Goal: Information Seeking & Learning: Check status

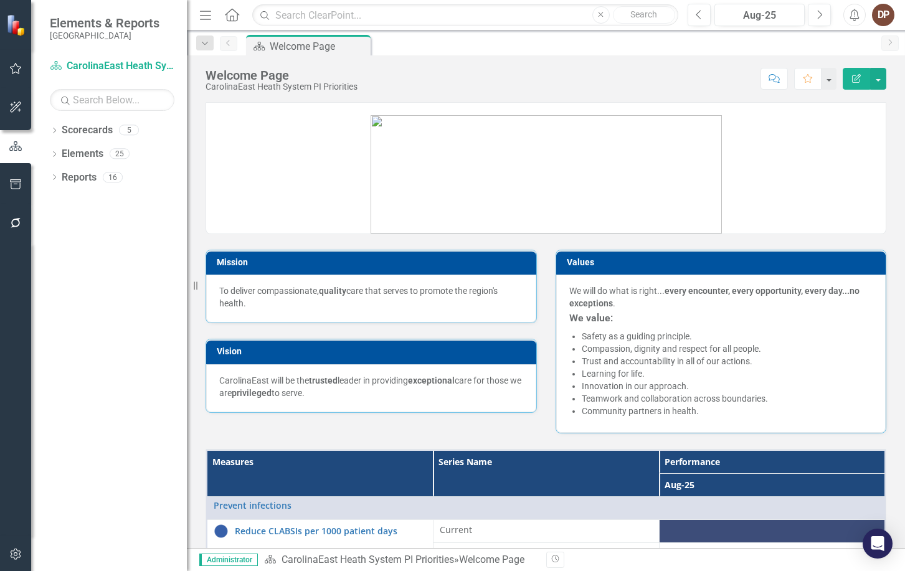
drag, startPoint x: 903, startPoint y: 60, endPoint x: 1019, endPoint y: 75, distance: 117.4
click at [578, 75] on html "Elements & Reports CarolinaEast Medical Center Scorecard CarolinaEast Heath Sys…" at bounding box center [452, 285] width 905 height 571
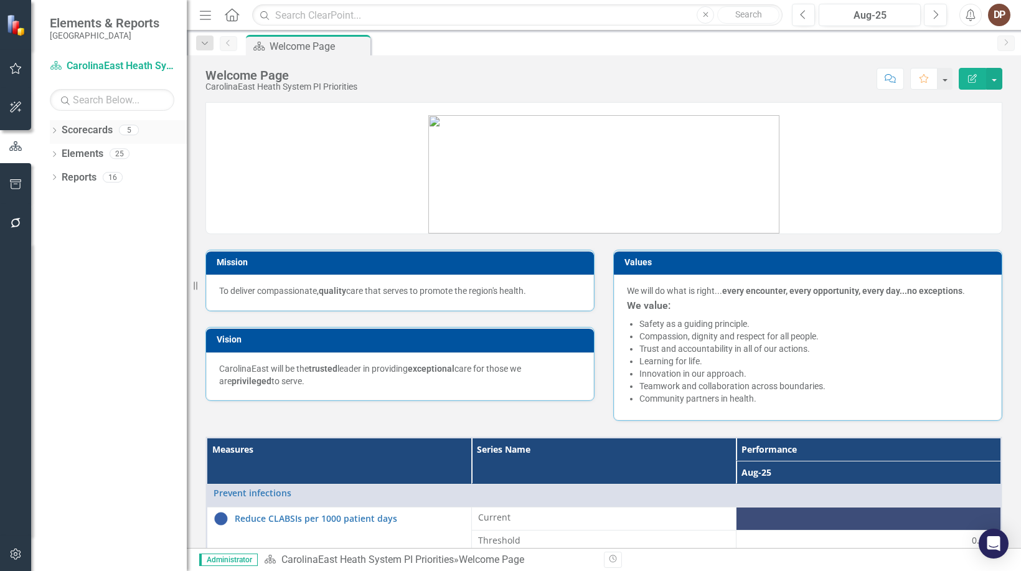
click at [94, 128] on link "Scorecards" at bounding box center [87, 130] width 51 height 14
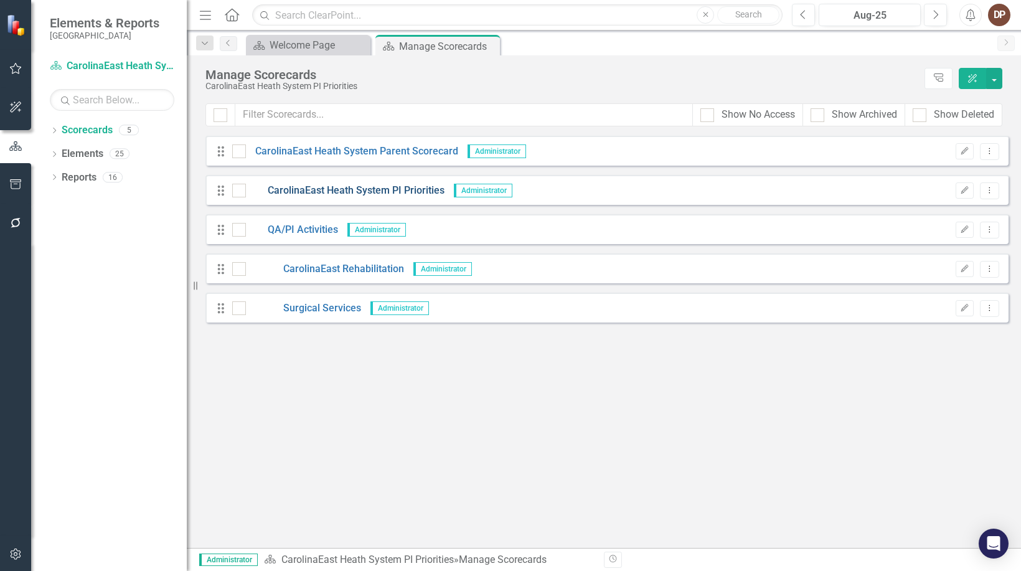
click at [398, 189] on link "CarolinaEast Heath System PI Priorities" at bounding box center [345, 191] width 199 height 14
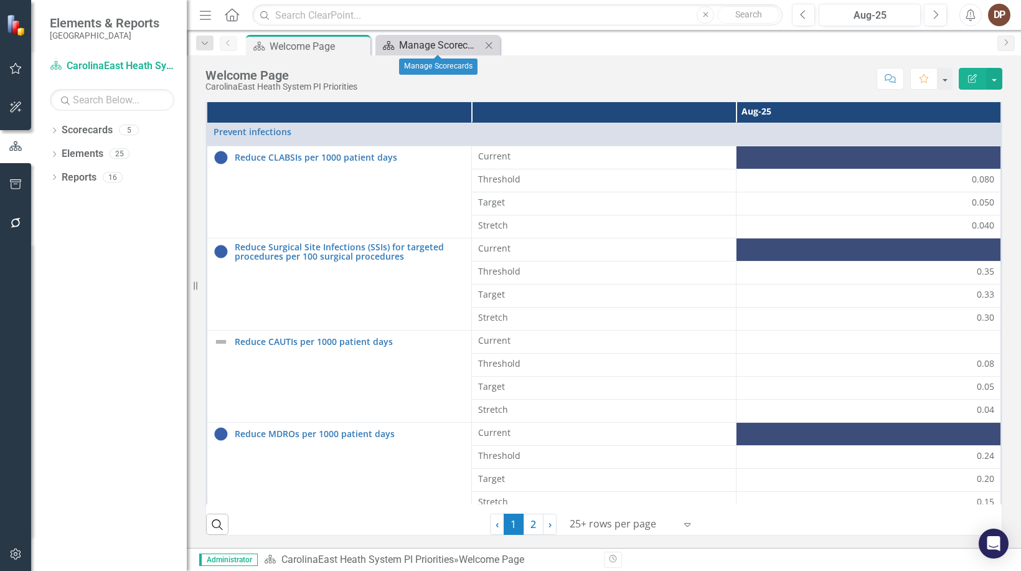
click at [427, 46] on div "Manage Scorecards" at bounding box center [440, 45] width 82 height 16
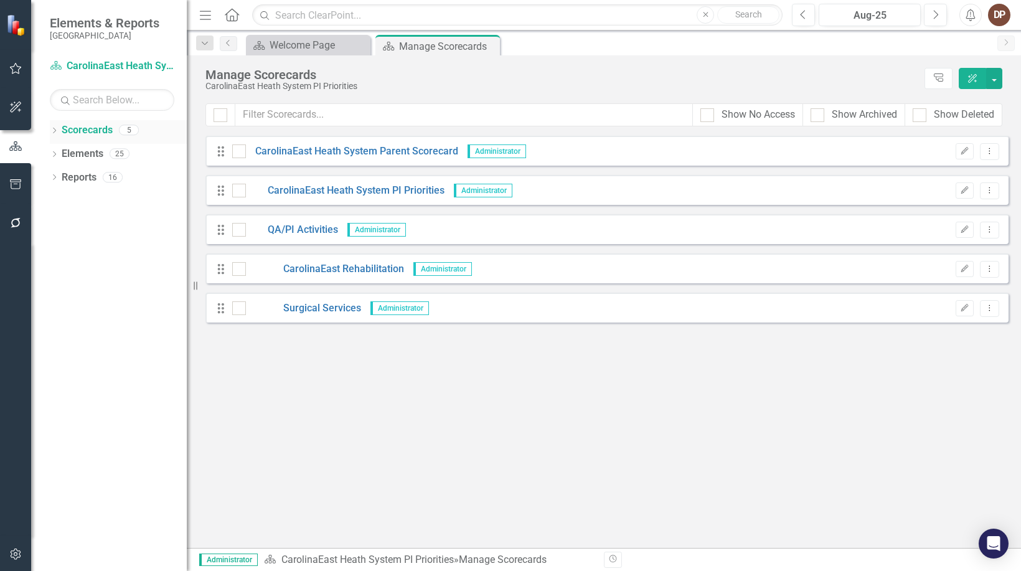
click at [92, 132] on link "Scorecards" at bounding box center [87, 130] width 51 height 14
click at [85, 153] on link "Elements" at bounding box center [83, 154] width 42 height 14
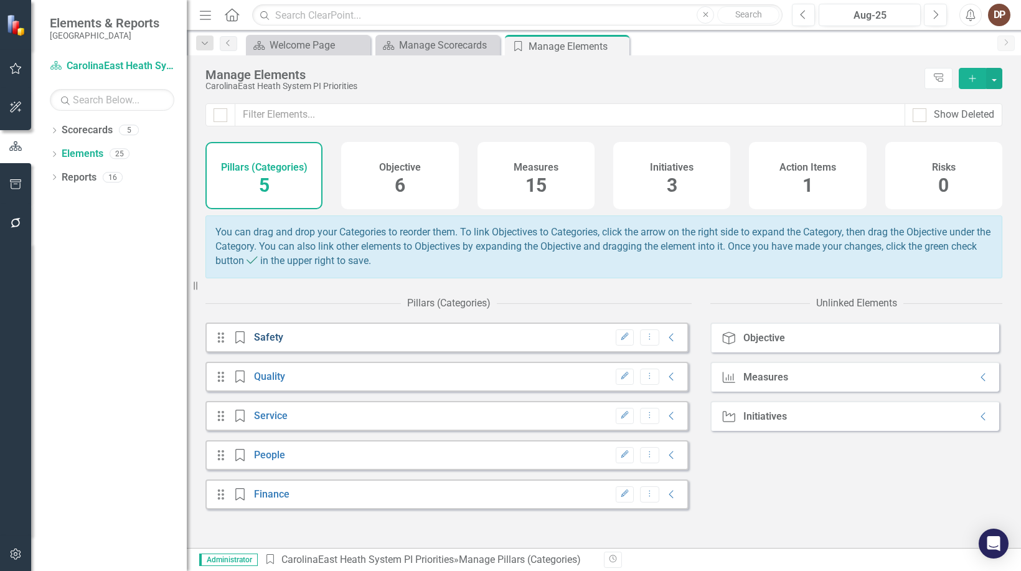
click at [270, 343] on link "Safety" at bounding box center [268, 337] width 29 height 12
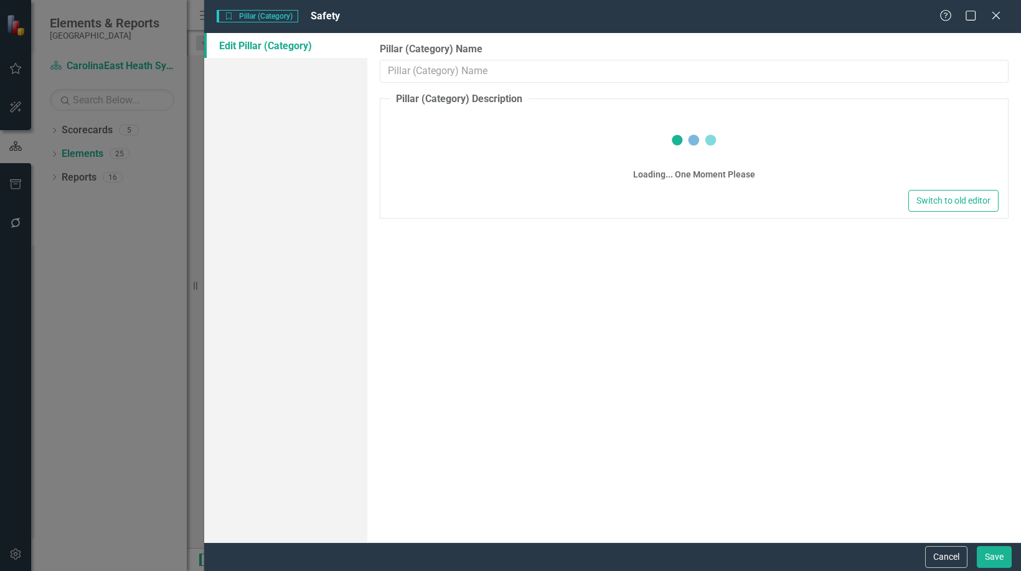
type input "Safety"
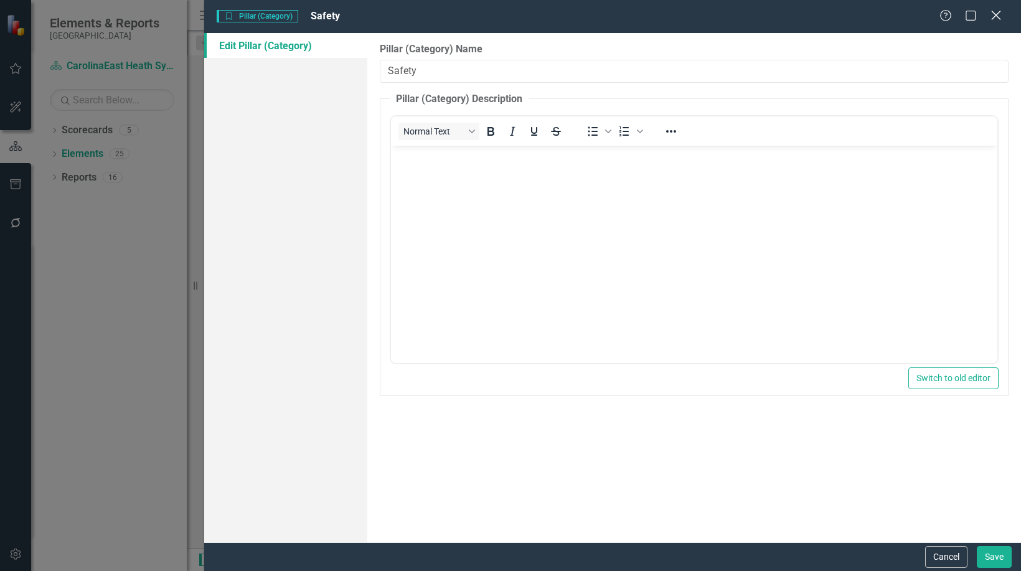
click at [578, 16] on icon at bounding box center [995, 15] width 9 height 9
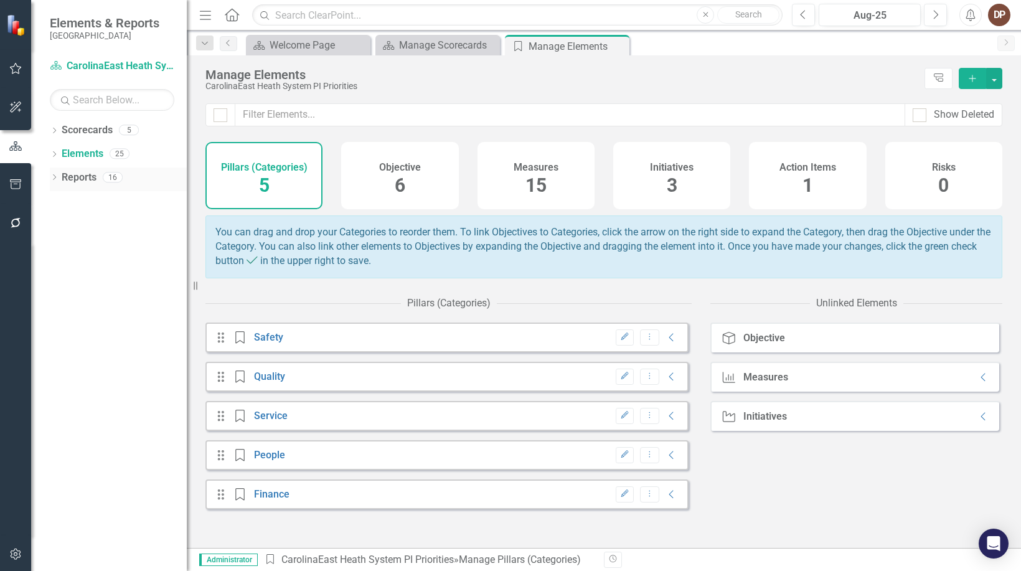
click at [72, 174] on link "Reports" at bounding box center [79, 178] width 35 height 14
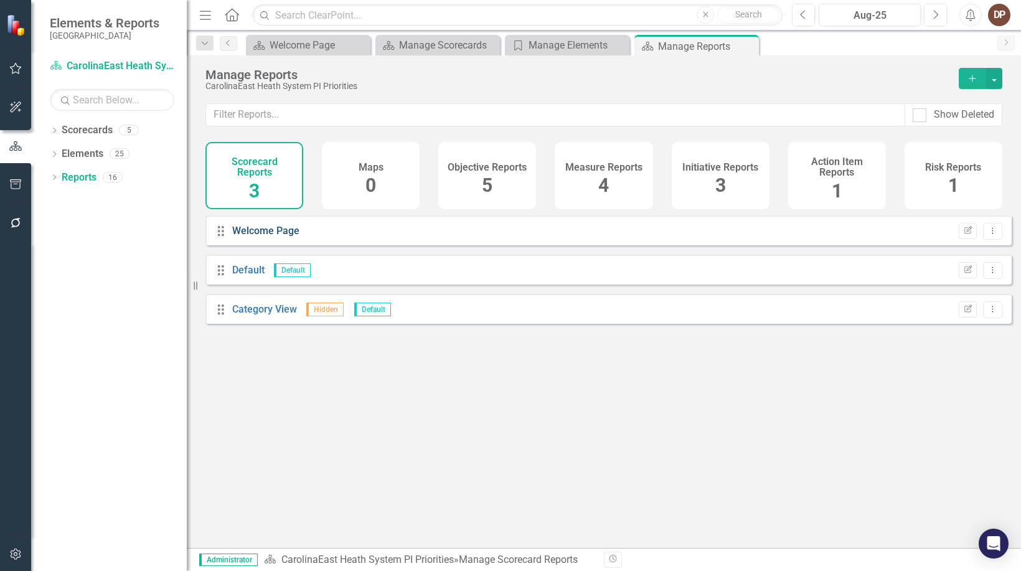
click at [247, 237] on link "Welcome Page" at bounding box center [265, 231] width 67 height 12
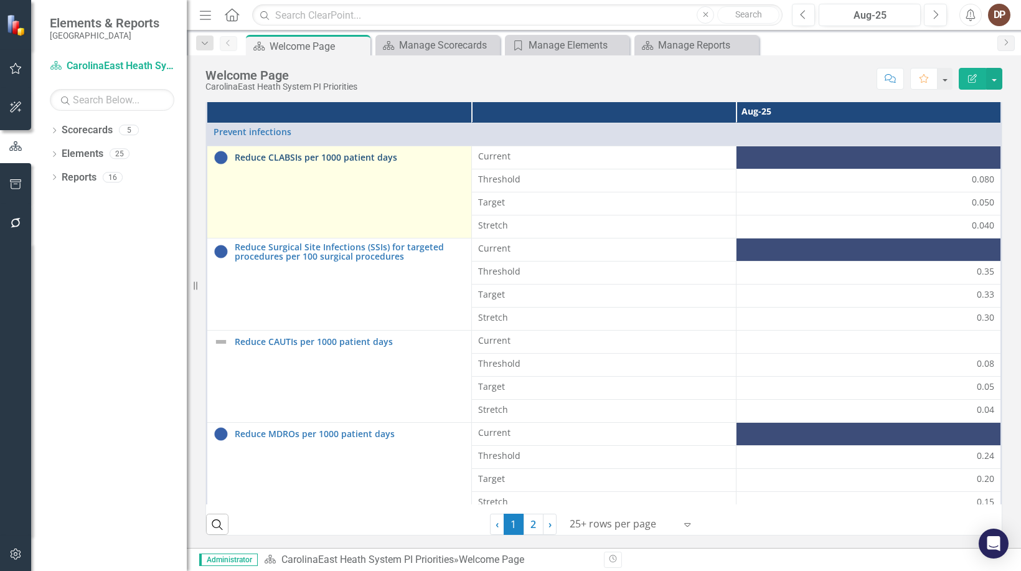
click at [313, 158] on link "Reduce CLABSIs per 1000 patient days" at bounding box center [350, 157] width 230 height 9
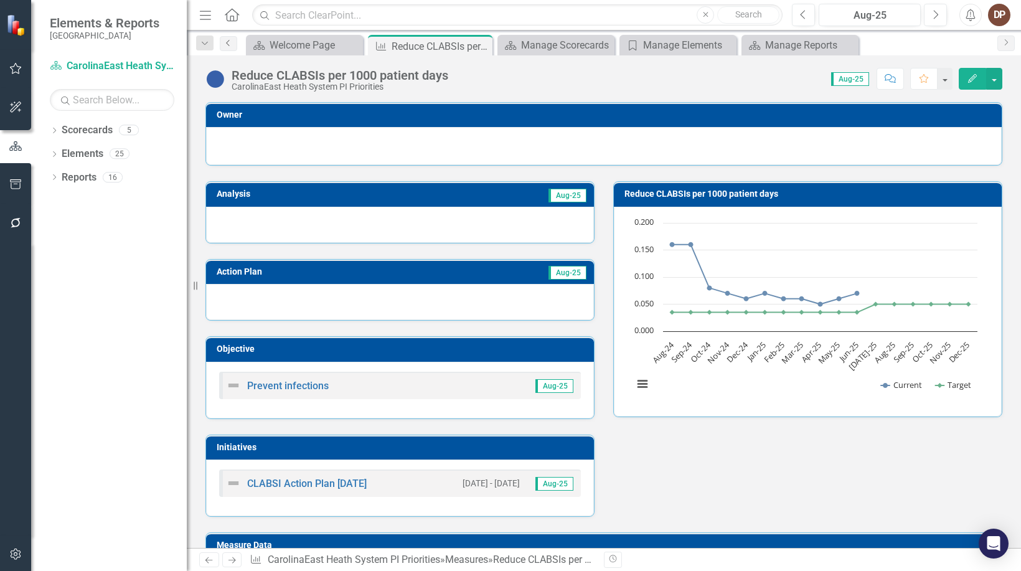
click at [226, 42] on icon "Previous" at bounding box center [229, 42] width 10 height 7
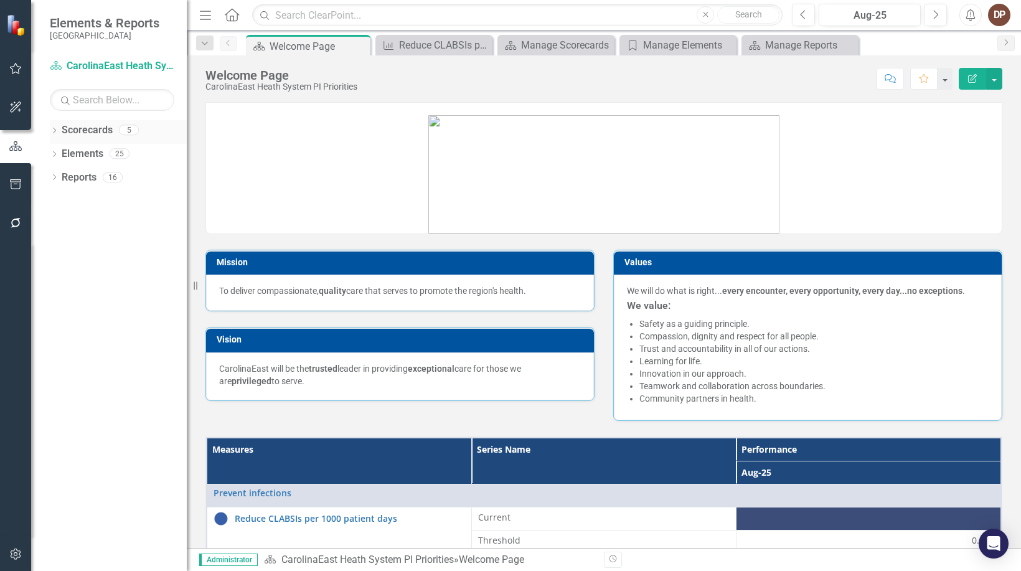
click at [105, 130] on link "Scorecards" at bounding box center [87, 130] width 51 height 14
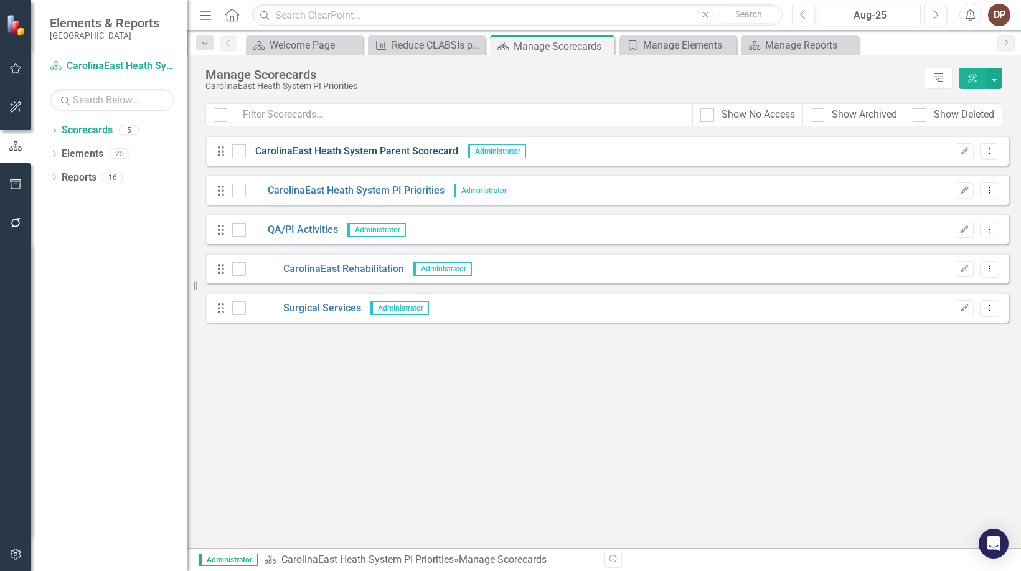
click at [303, 153] on link "CarolinaEast Heath System Parent Scorecard" at bounding box center [352, 151] width 212 height 14
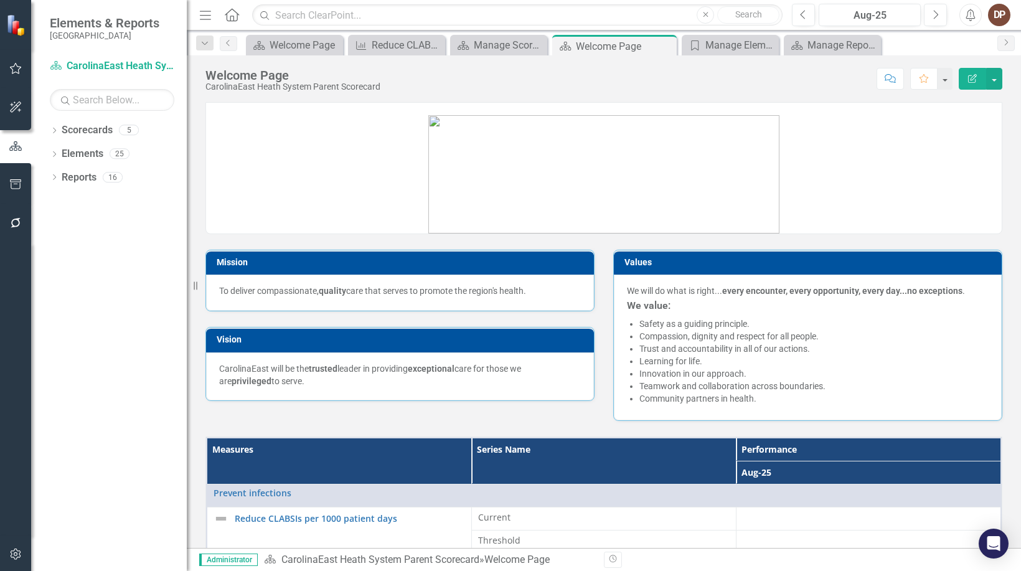
scroll to position [187, 0]
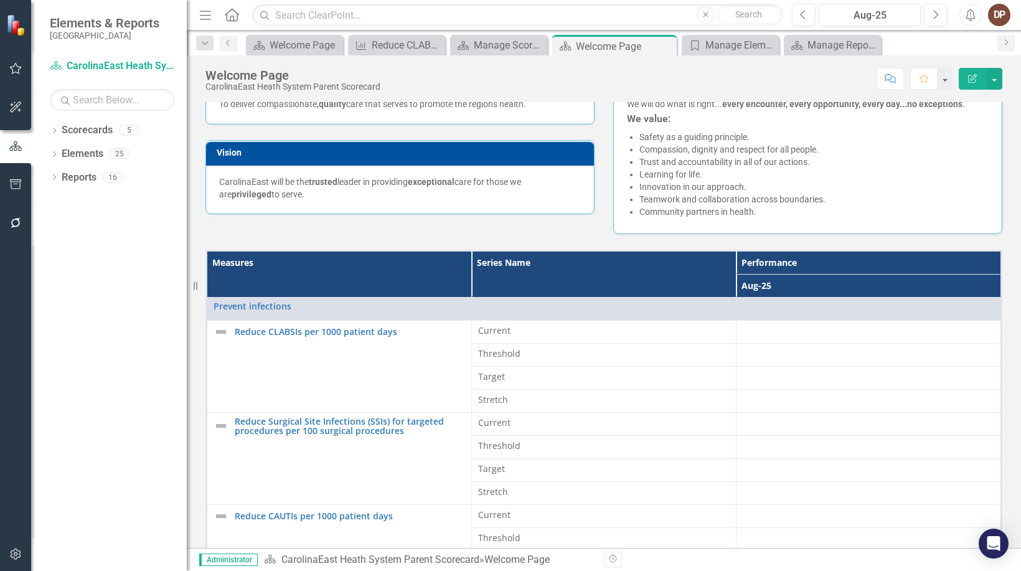
click at [578, 282] on th "Aug-25" at bounding box center [869, 285] width 265 height 23
click at [578, 283] on th "Aug-25 Sort Ascending" at bounding box center [869, 285] width 265 height 23
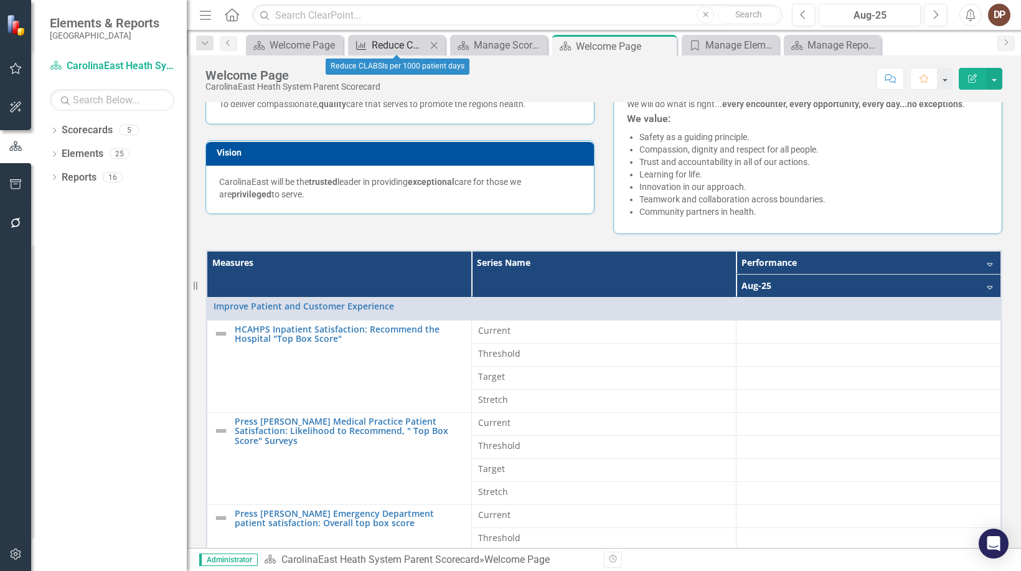
click at [378, 44] on div "Reduce CLABSIs per 1000 patient days" at bounding box center [399, 45] width 55 height 16
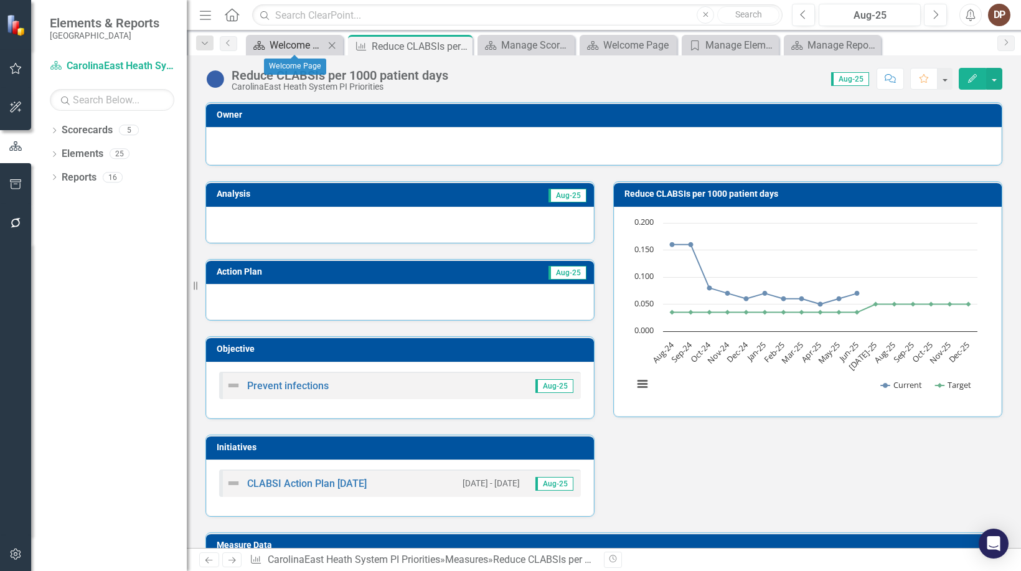
click at [292, 45] on div "Welcome Page" at bounding box center [297, 45] width 55 height 16
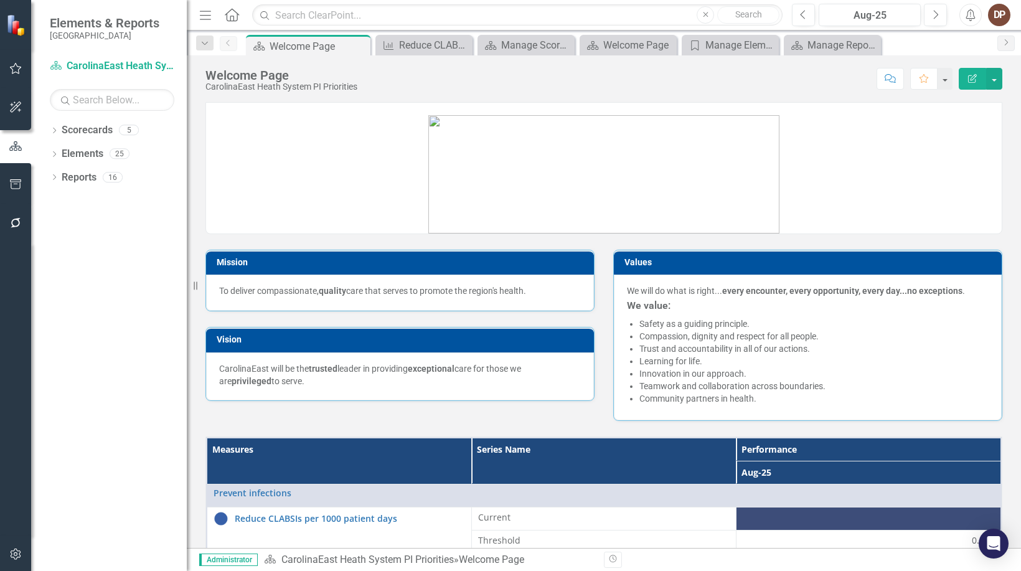
scroll to position [125, 0]
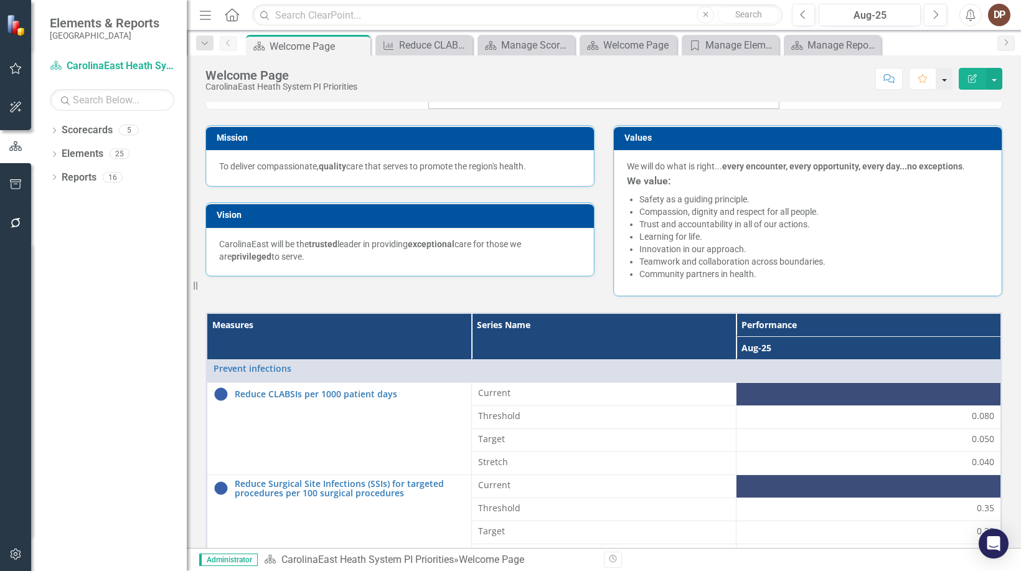
click at [578, 78] on button "button" at bounding box center [944, 79] width 16 height 22
drag, startPoint x: 884, startPoint y: 105, endPoint x: 819, endPoint y: 108, distance: 64.8
click at [578, 108] on link at bounding box center [604, 44] width 796 height 130
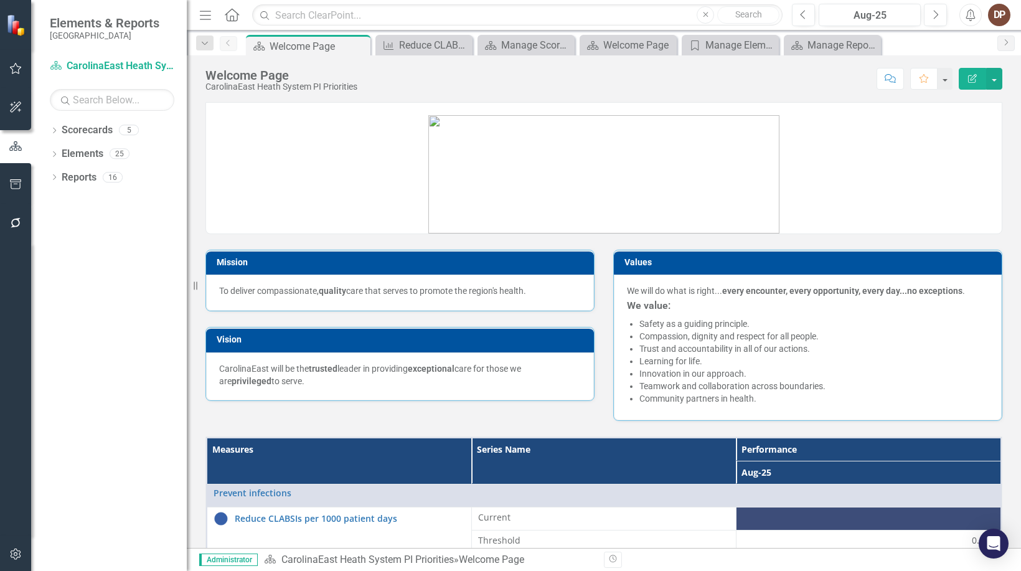
scroll to position [187, 0]
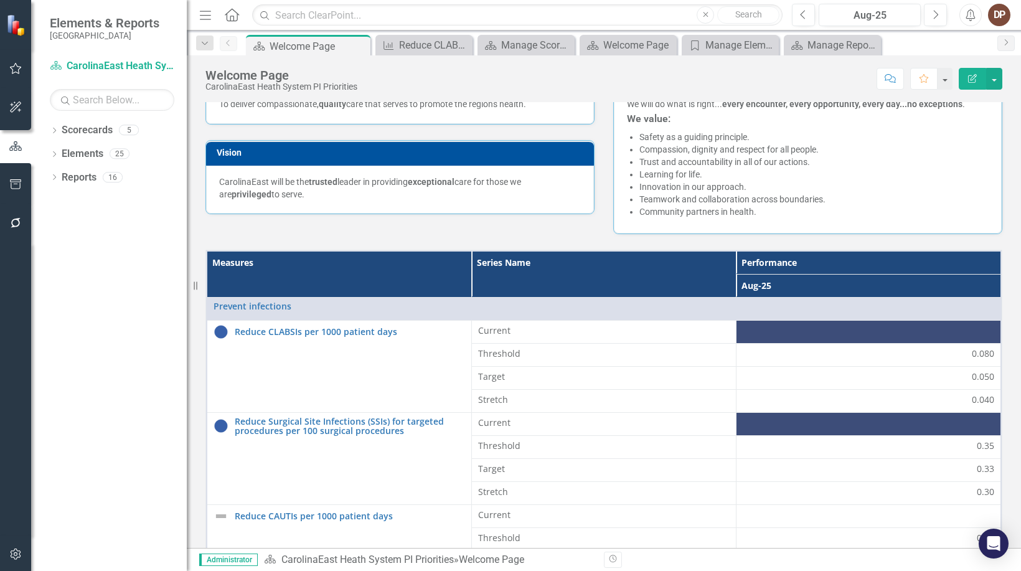
click at [578, 288] on th "Aug-25" at bounding box center [869, 285] width 265 height 23
click at [578, 288] on th "Aug-25 Sort Ascending" at bounding box center [869, 285] width 265 height 23
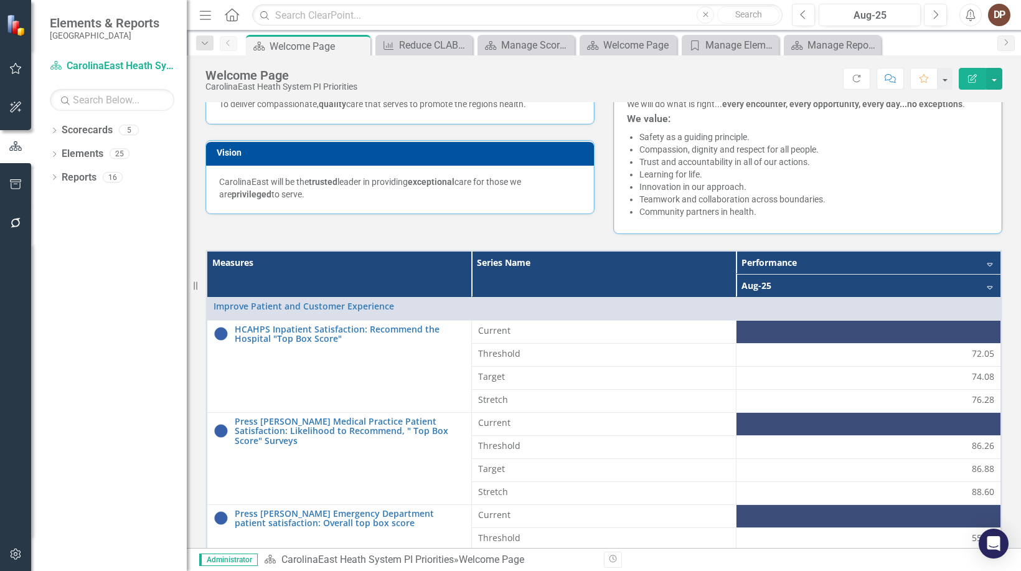
scroll to position [361, 0]
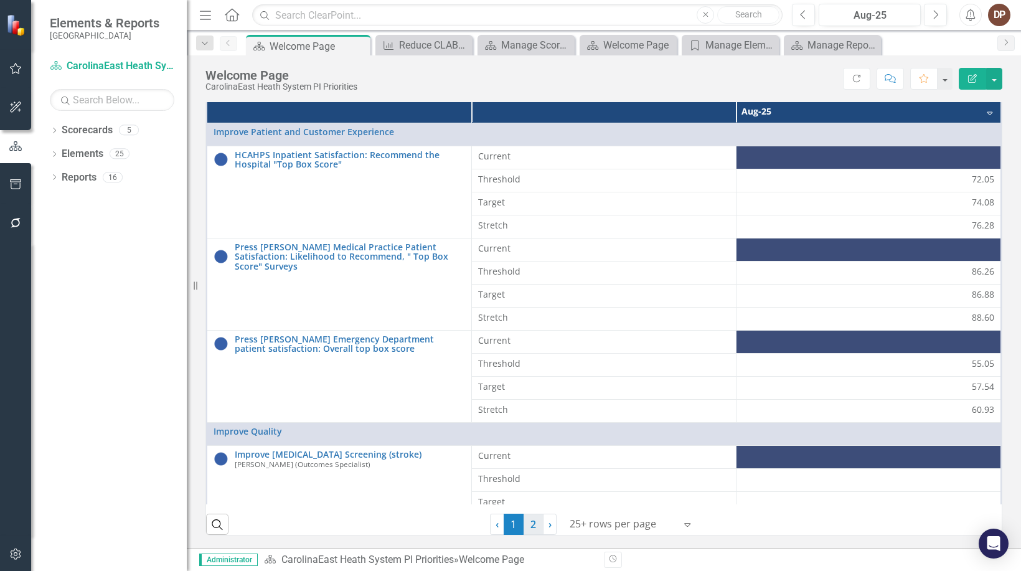
click at [527, 529] on link "2" at bounding box center [534, 524] width 20 height 21
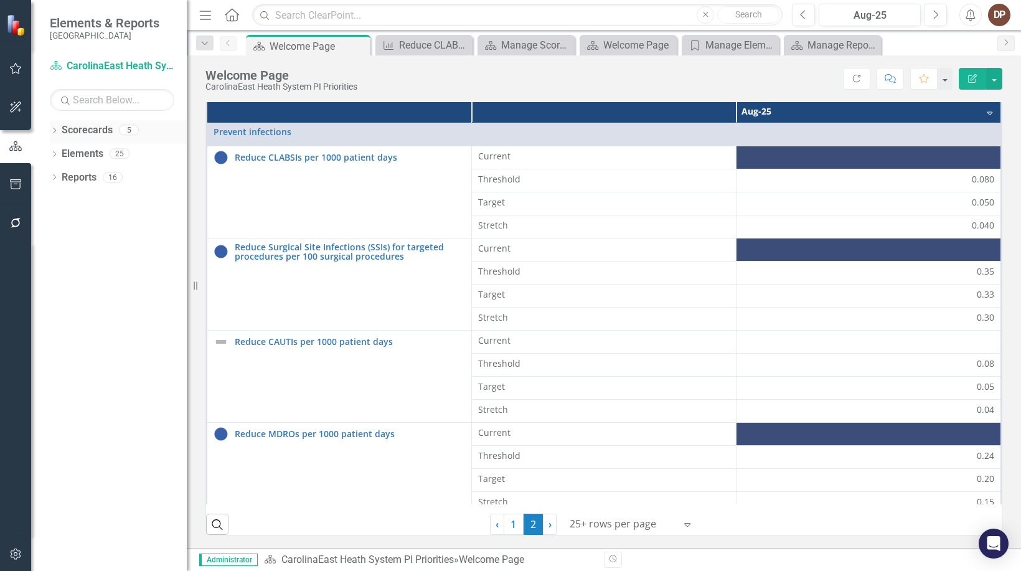
click at [92, 129] on link "Scorecards" at bounding box center [87, 130] width 51 height 14
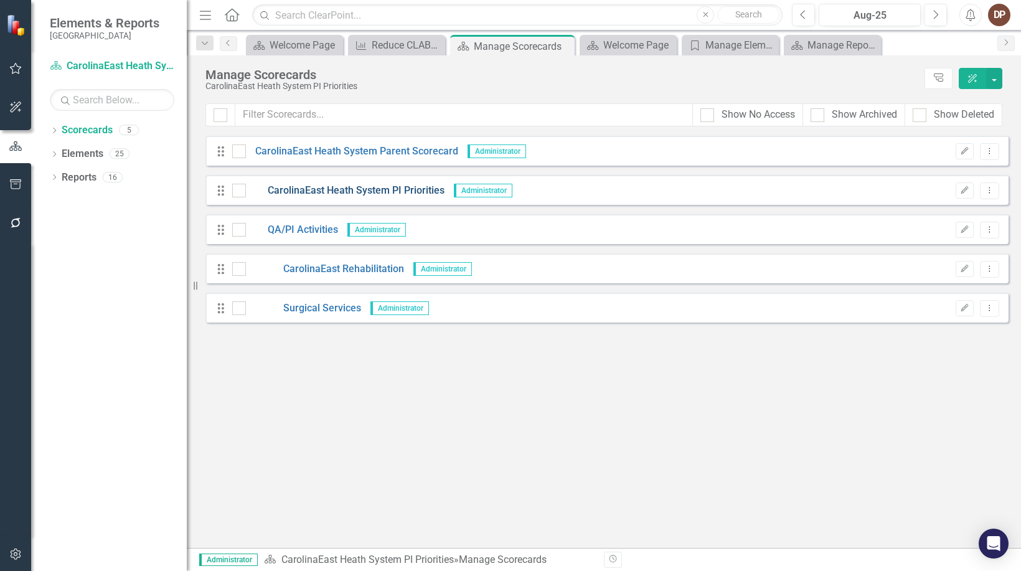
click at [305, 187] on link "CarolinaEast Heath System PI Priorities" at bounding box center [345, 191] width 199 height 14
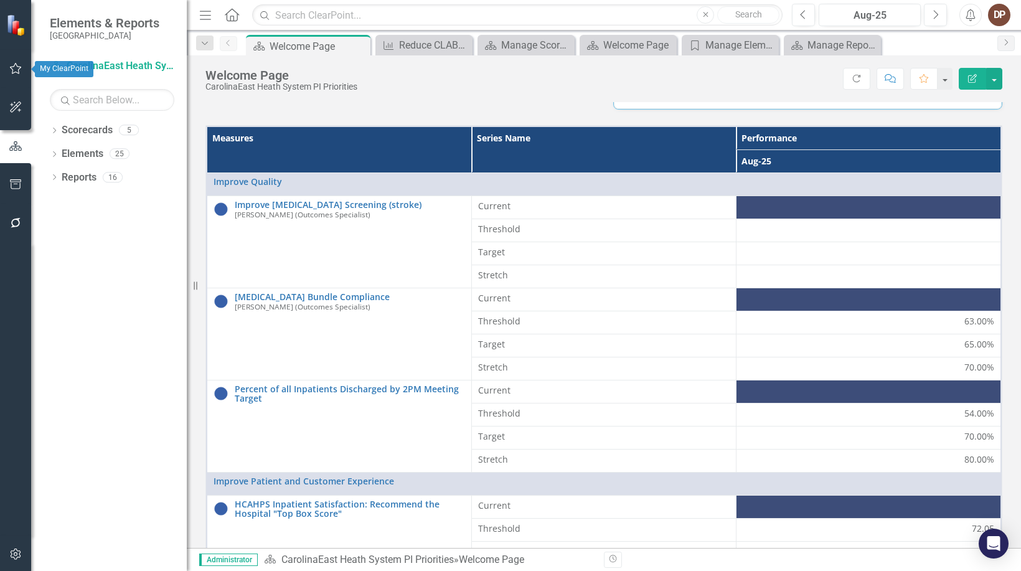
click at [14, 68] on icon "button" at bounding box center [15, 69] width 13 height 10
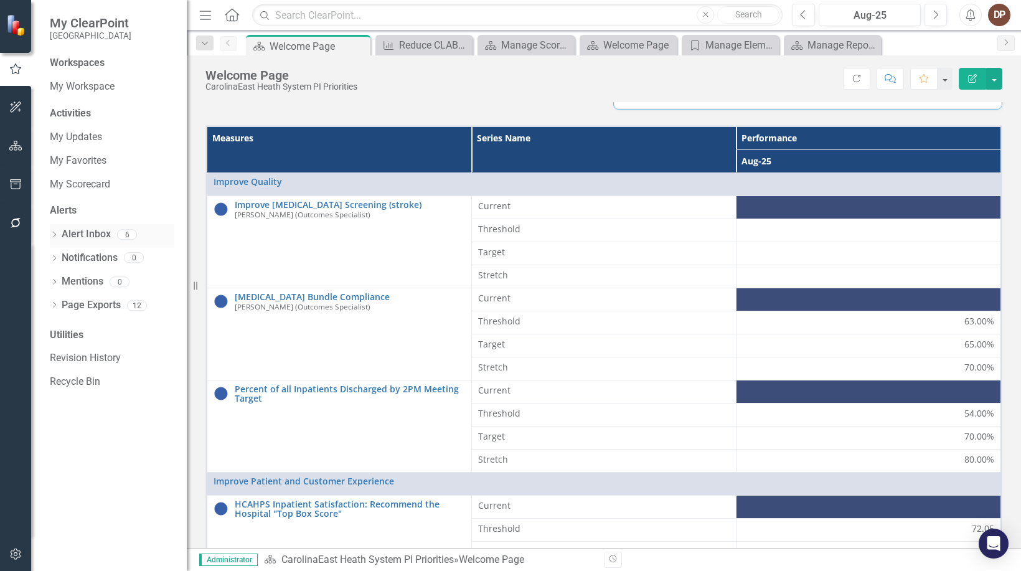
click at [78, 234] on link "Alert Inbox" at bounding box center [86, 234] width 49 height 14
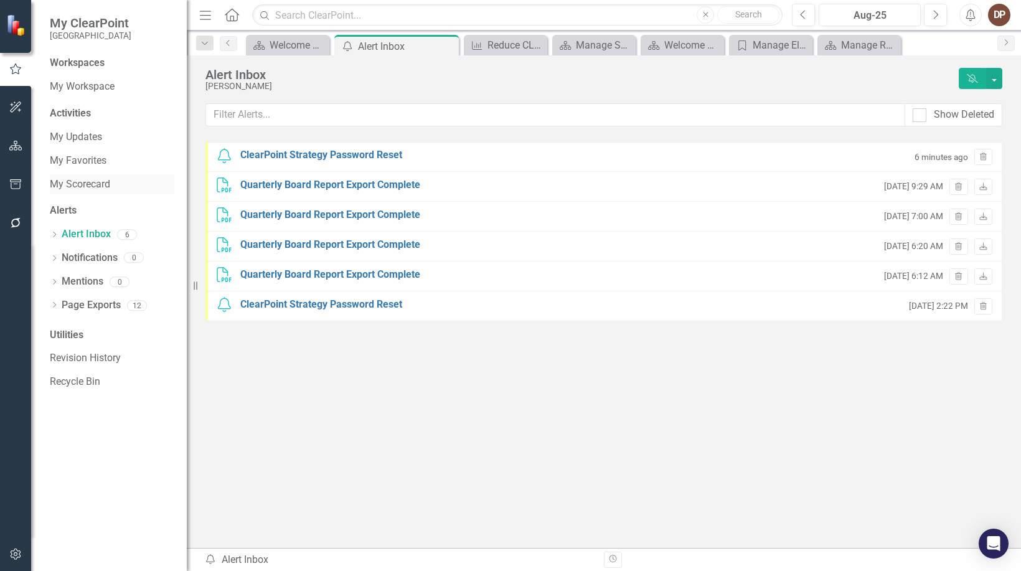
click at [78, 183] on link "My Scorecard" at bounding box center [112, 184] width 125 height 14
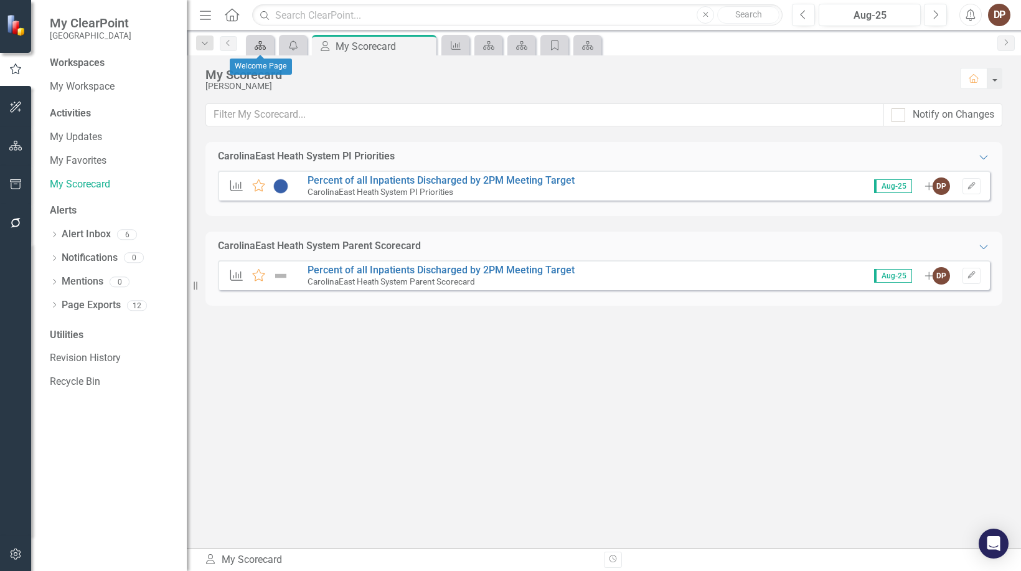
click at [264, 47] on icon at bounding box center [260, 45] width 11 height 9
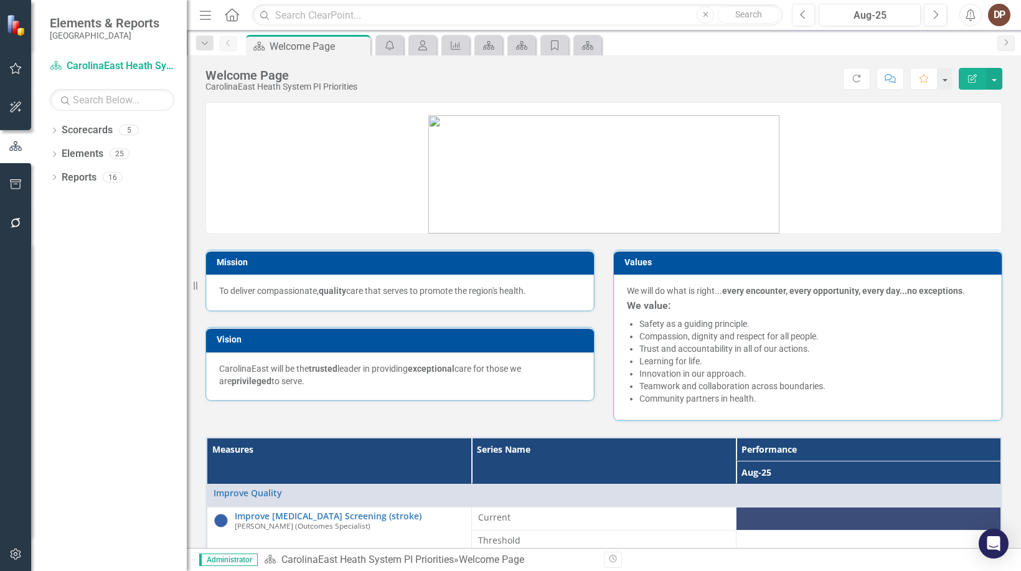
scroll to position [187, 0]
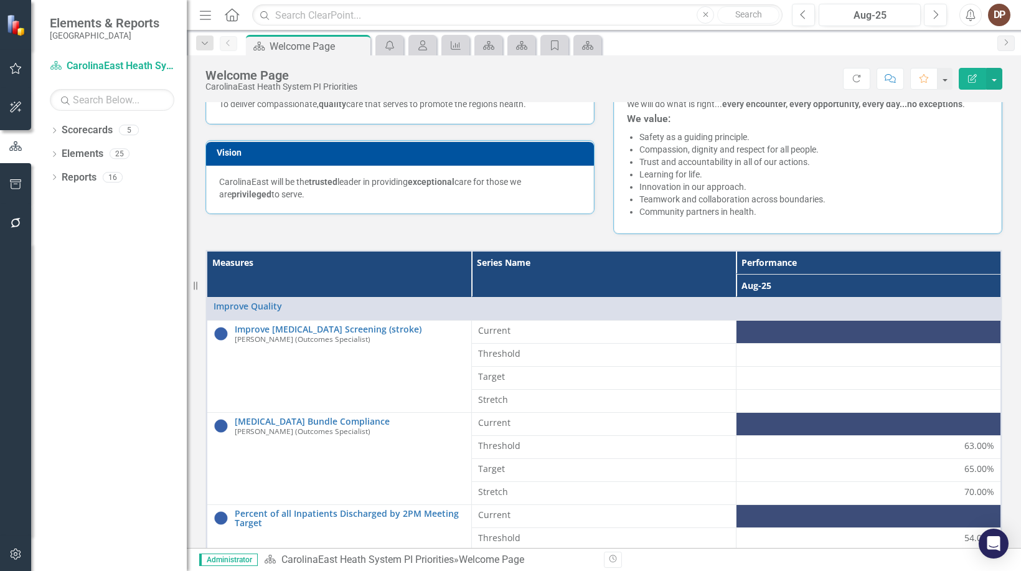
click at [578, 258] on th "Performance" at bounding box center [869, 263] width 265 height 24
click at [578, 258] on th "Performance Sort Ascending" at bounding box center [869, 263] width 265 height 24
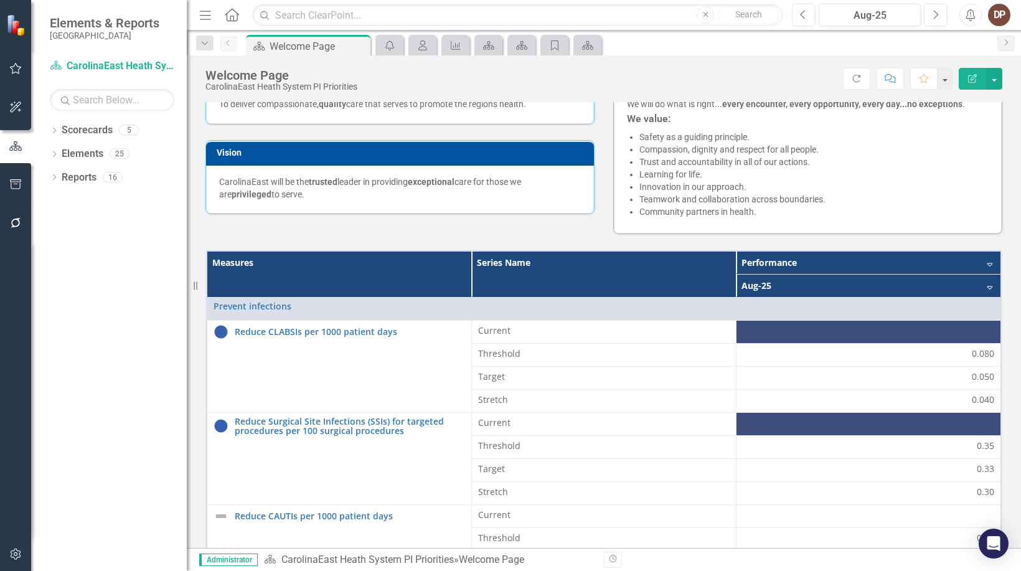
click at [230, 16] on icon "Home" at bounding box center [232, 14] width 16 height 13
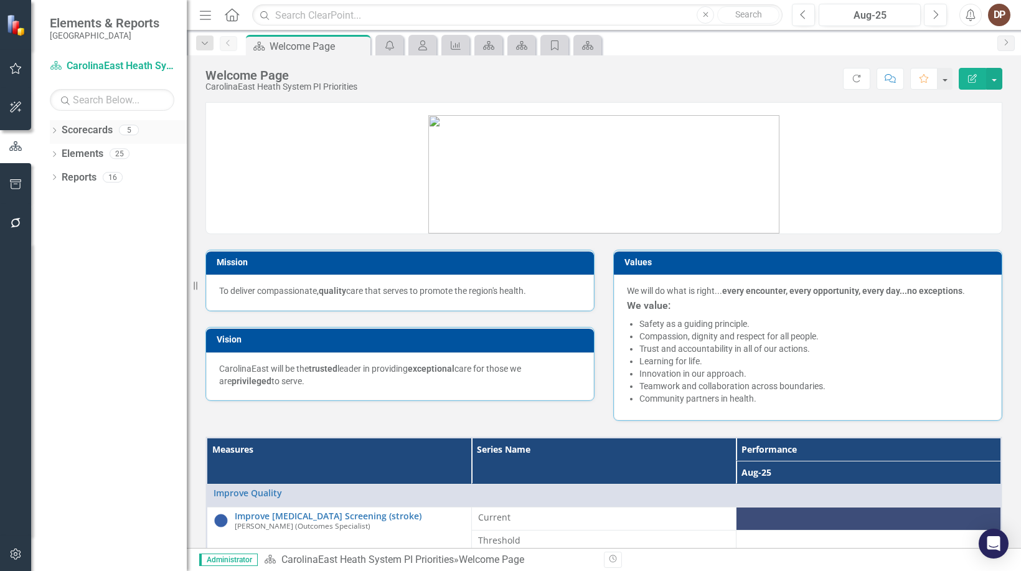
click at [78, 127] on link "Scorecards" at bounding box center [87, 130] width 51 height 14
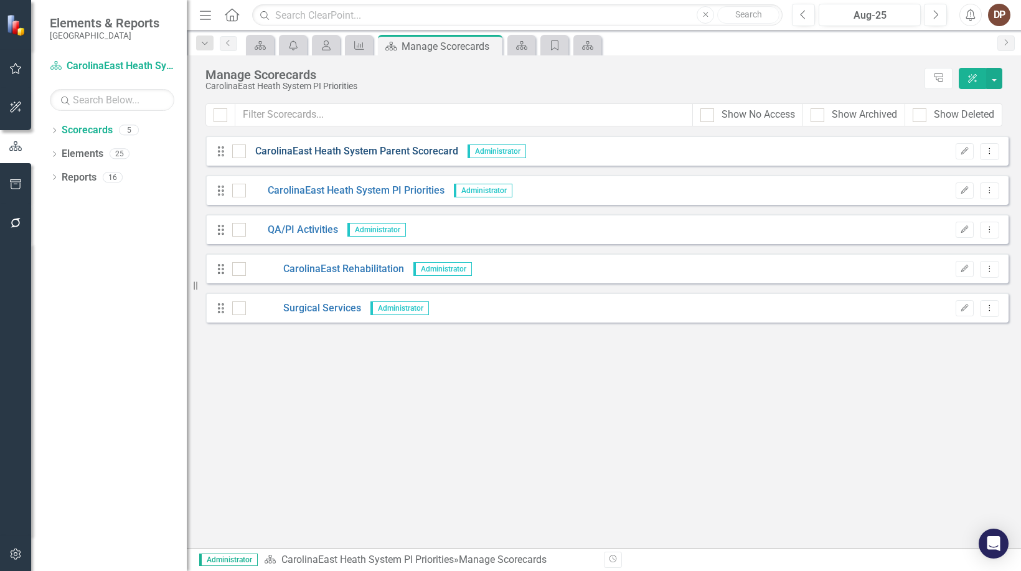
click at [340, 151] on link "CarolinaEast Heath System Parent Scorecard" at bounding box center [352, 151] width 212 height 14
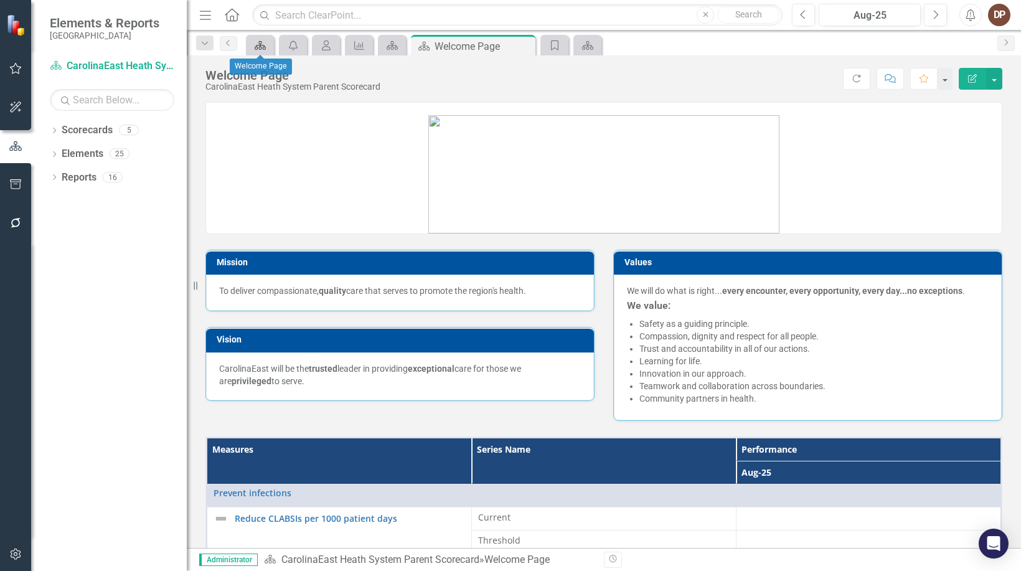
click at [260, 43] on icon "Scorecard" at bounding box center [260, 45] width 12 height 10
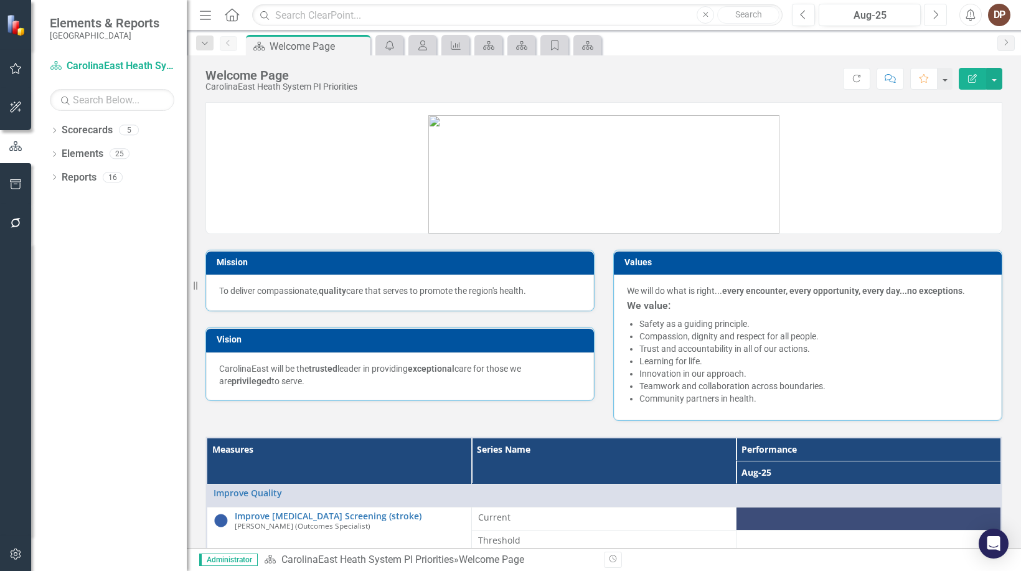
click at [578, 16] on icon "Next" at bounding box center [935, 14] width 7 height 11
click at [578, 11] on icon "Previous" at bounding box center [803, 14] width 7 height 11
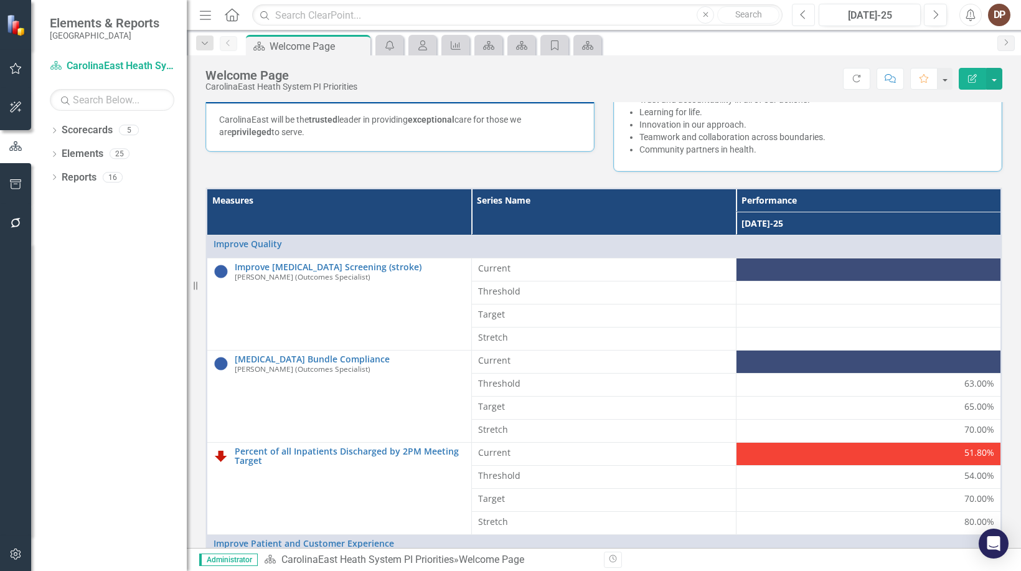
scroll to position [311, 0]
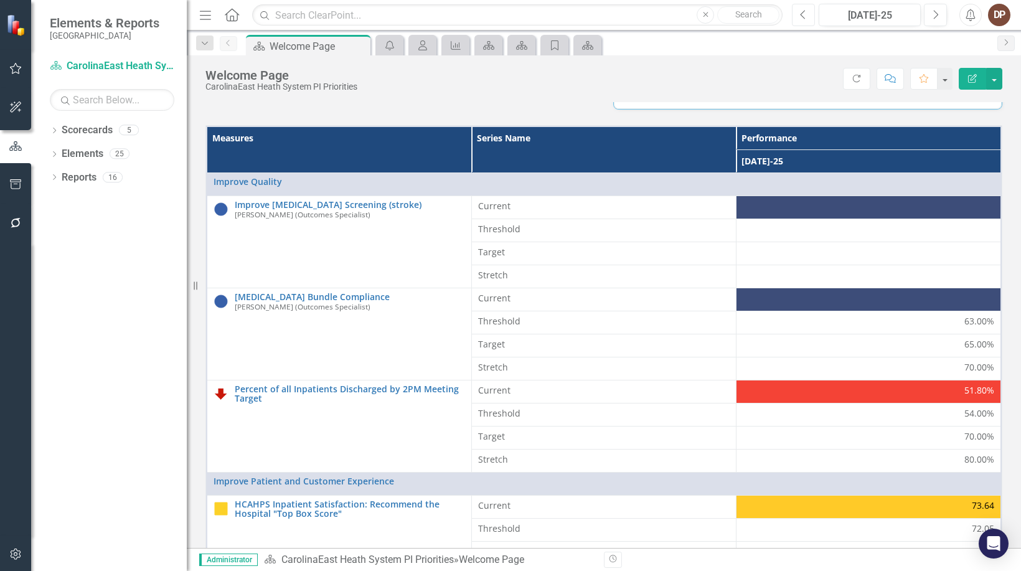
click at [578, 14] on icon "Previous" at bounding box center [803, 14] width 7 height 11
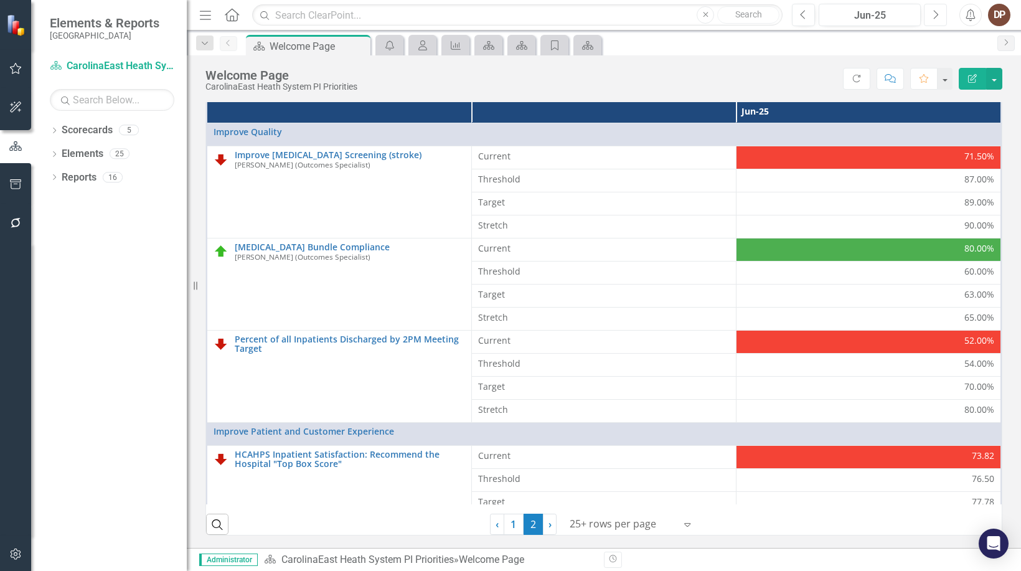
click at [578, 14] on icon "Next" at bounding box center [935, 14] width 7 height 11
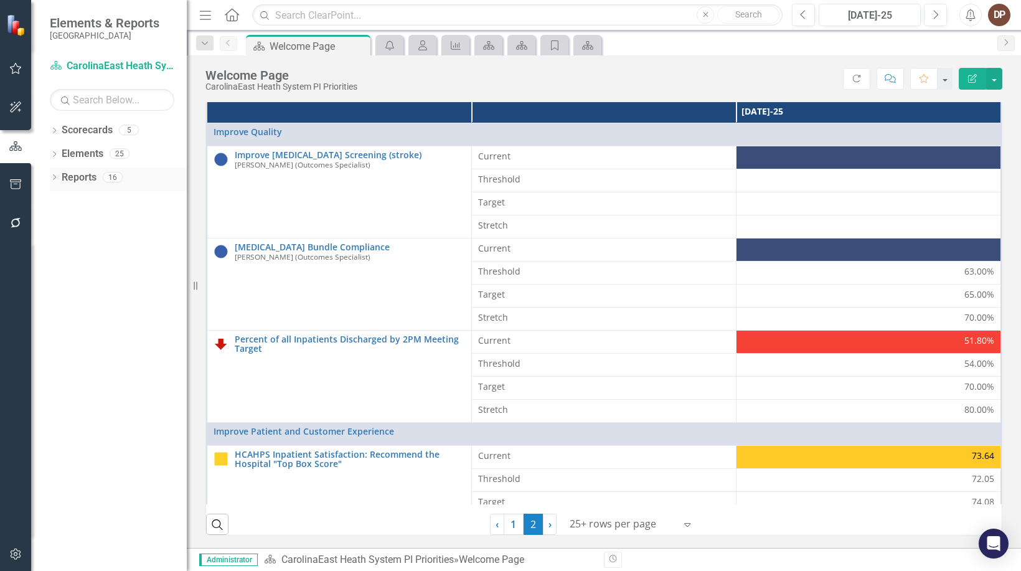
click at [70, 181] on link "Reports" at bounding box center [79, 178] width 35 height 14
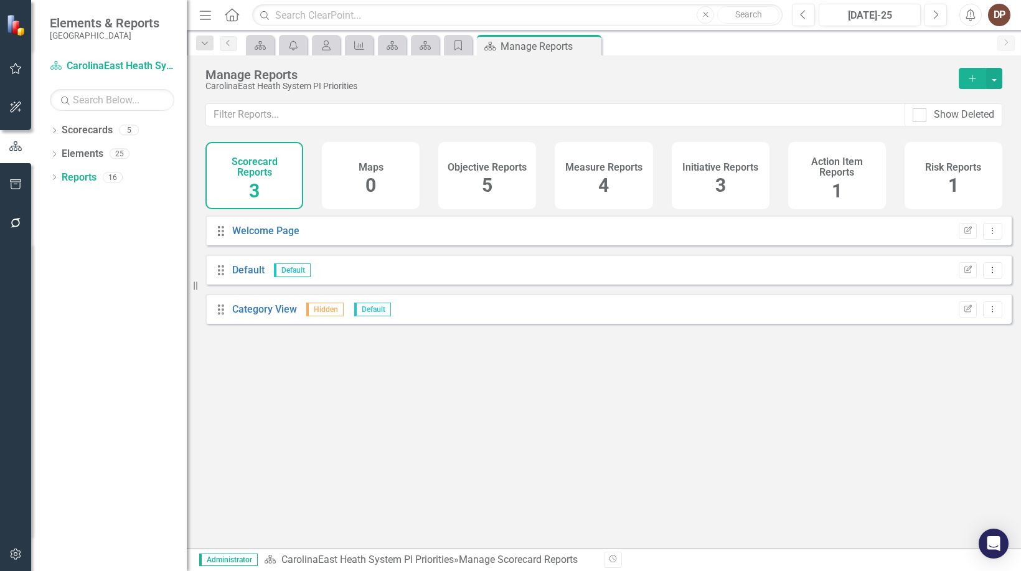
click at [578, 178] on span "4" at bounding box center [603, 185] width 11 height 22
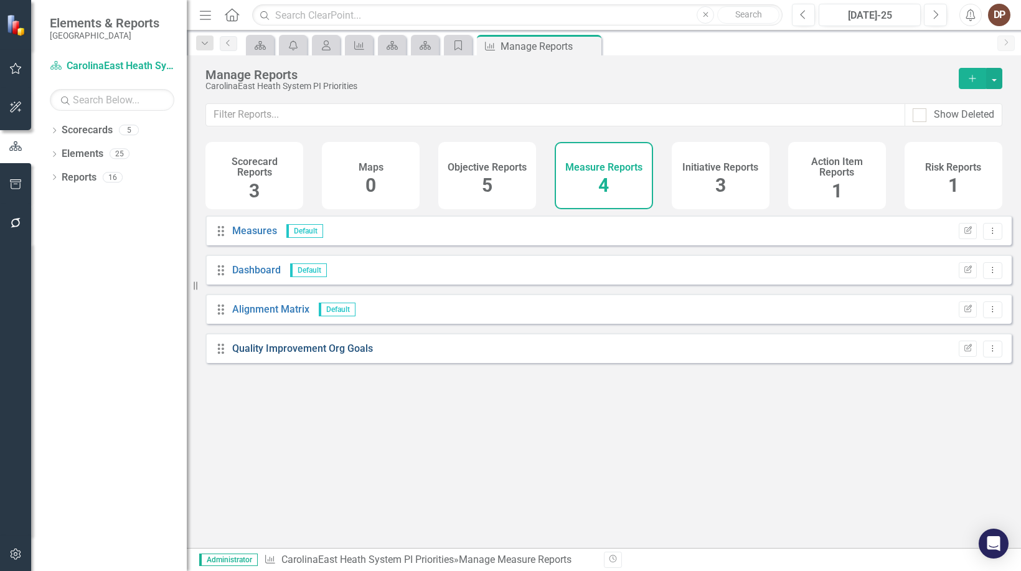
click at [306, 354] on link "Quality Improvement Org Goals" at bounding box center [302, 348] width 141 height 12
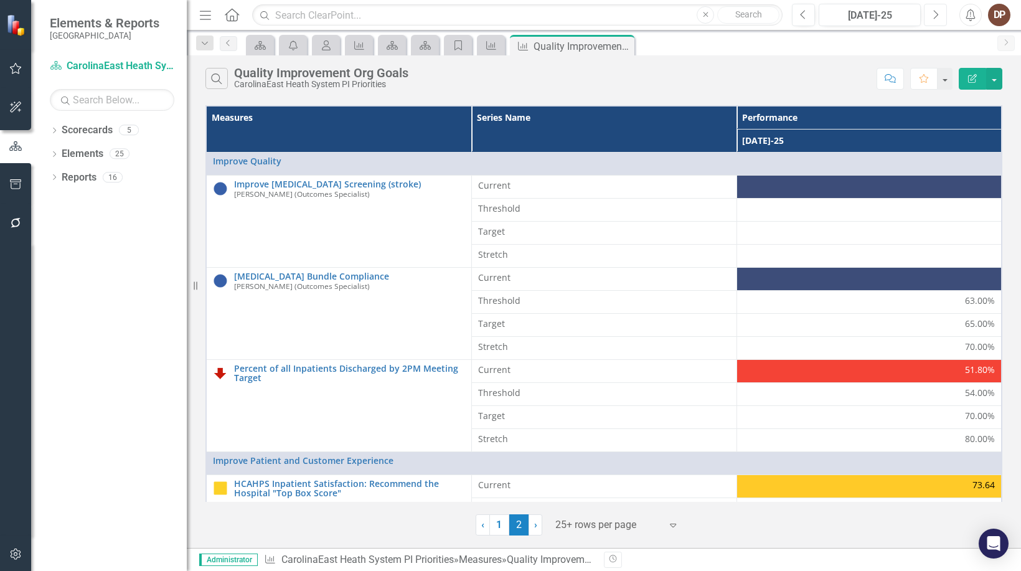
click at [578, 14] on button "Next" at bounding box center [935, 15] width 23 height 22
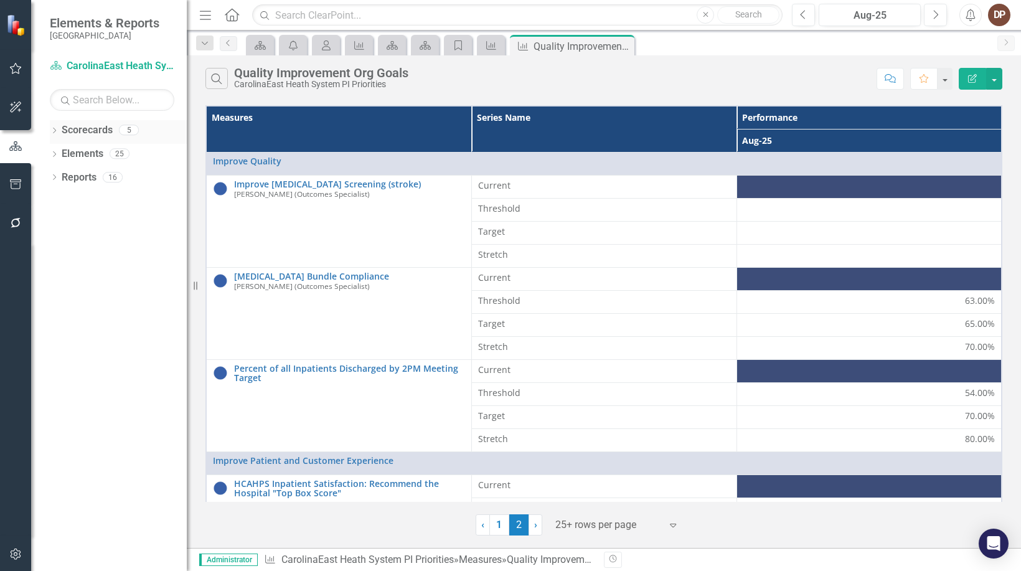
click at [105, 131] on link "Scorecards" at bounding box center [87, 130] width 51 height 14
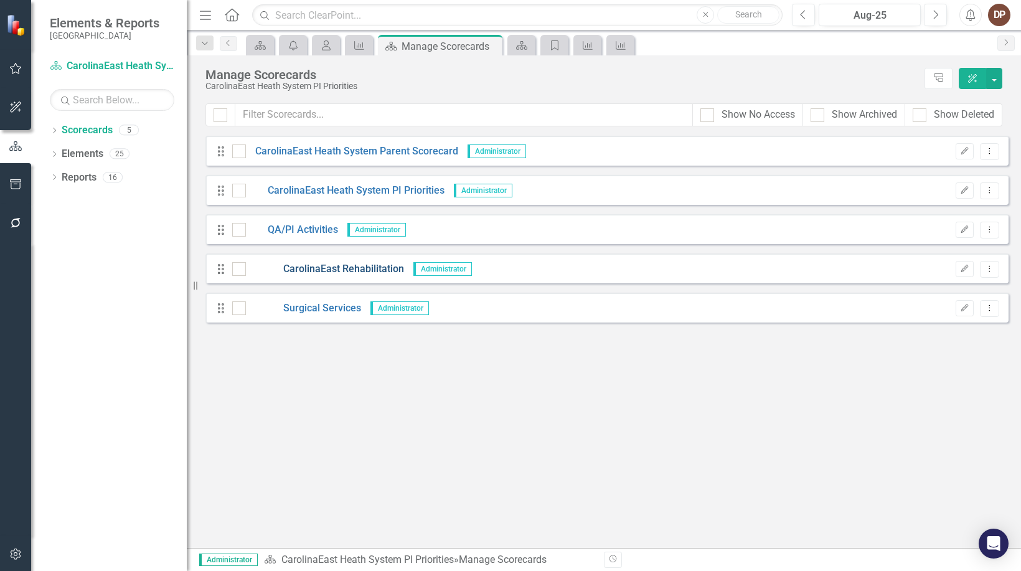
click at [351, 271] on link "CarolinaEast Rehabilitation" at bounding box center [325, 269] width 158 height 14
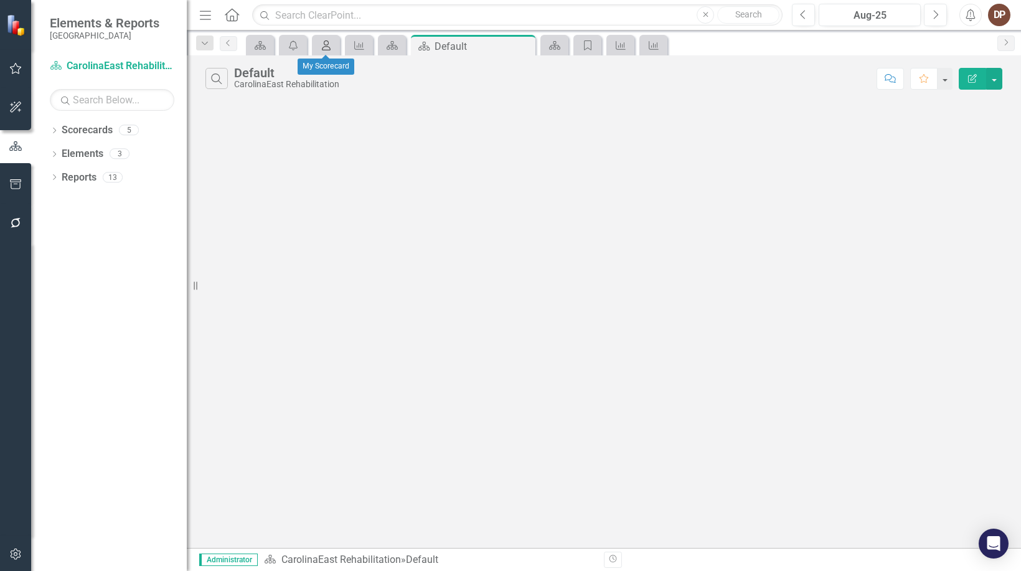
click at [329, 40] on icon "My Scorecard" at bounding box center [326, 45] width 12 height 10
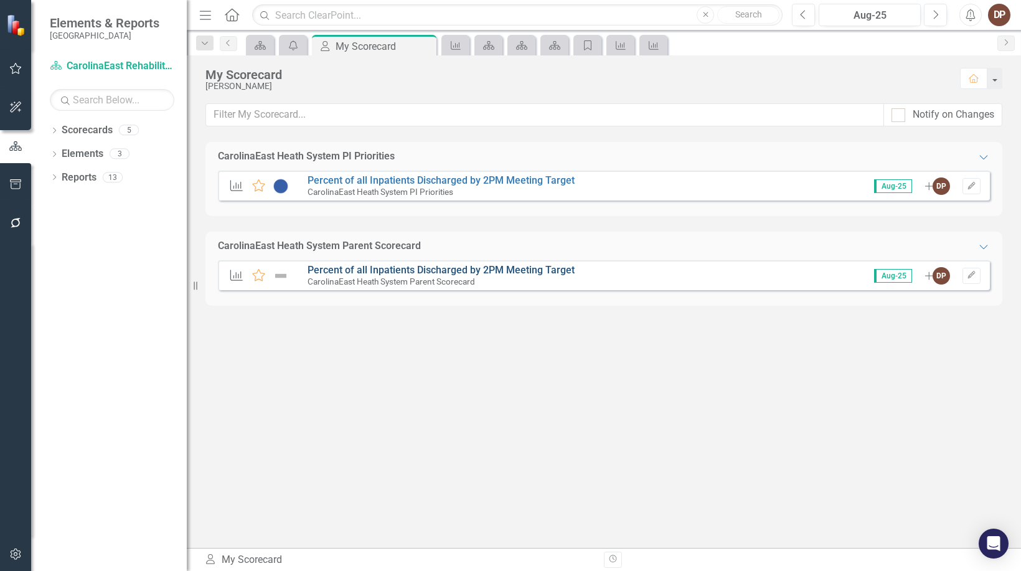
click at [354, 271] on link "Percent of all Inpatients Discharged by 2PM Meeting Target" at bounding box center [441, 270] width 267 height 12
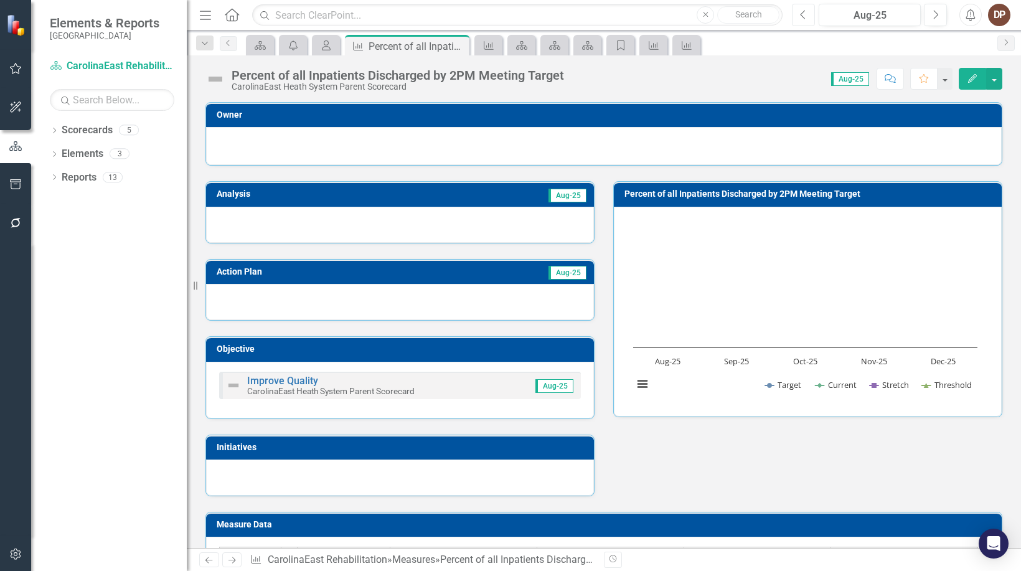
click at [578, 7] on button "Previous" at bounding box center [803, 15] width 23 height 22
click at [100, 128] on link "Scorecards" at bounding box center [87, 130] width 51 height 14
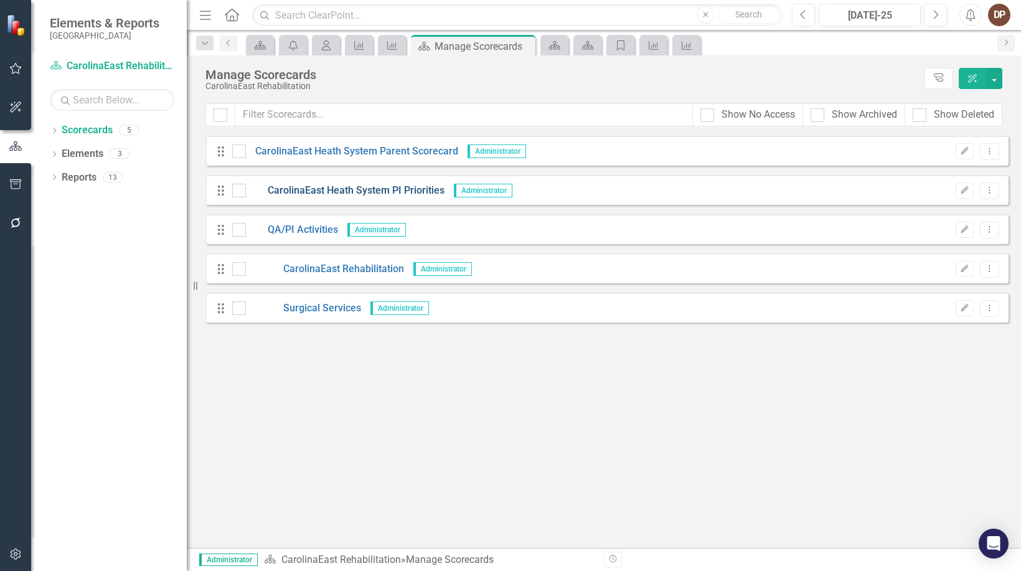
click at [331, 188] on link "CarolinaEast Heath System PI Priorities" at bounding box center [345, 191] width 199 height 14
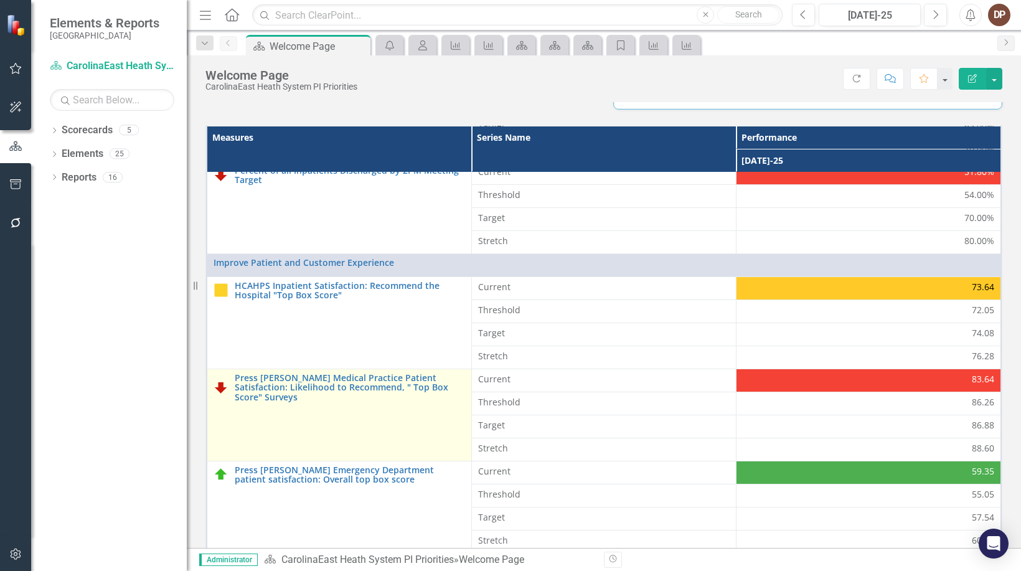
scroll to position [361, 0]
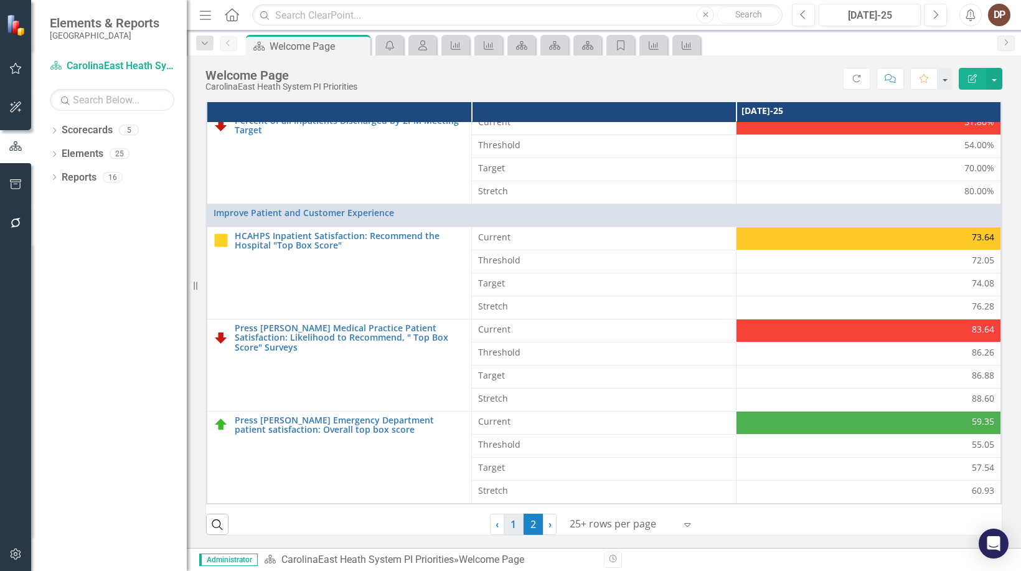
click at [504, 524] on link "1" at bounding box center [514, 524] width 20 height 21
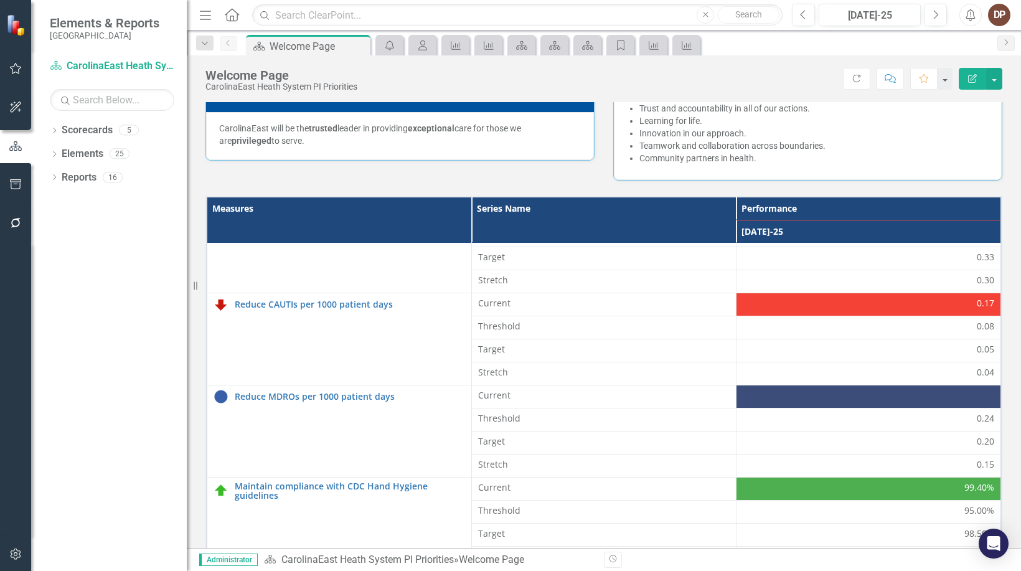
scroll to position [159, 0]
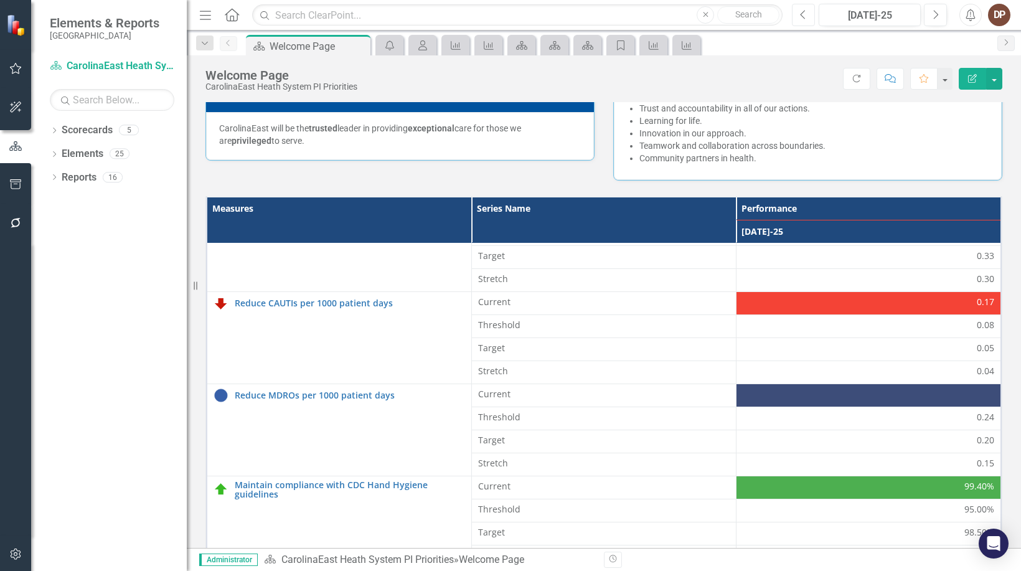
click at [578, 16] on icon "Previous" at bounding box center [803, 14] width 7 height 11
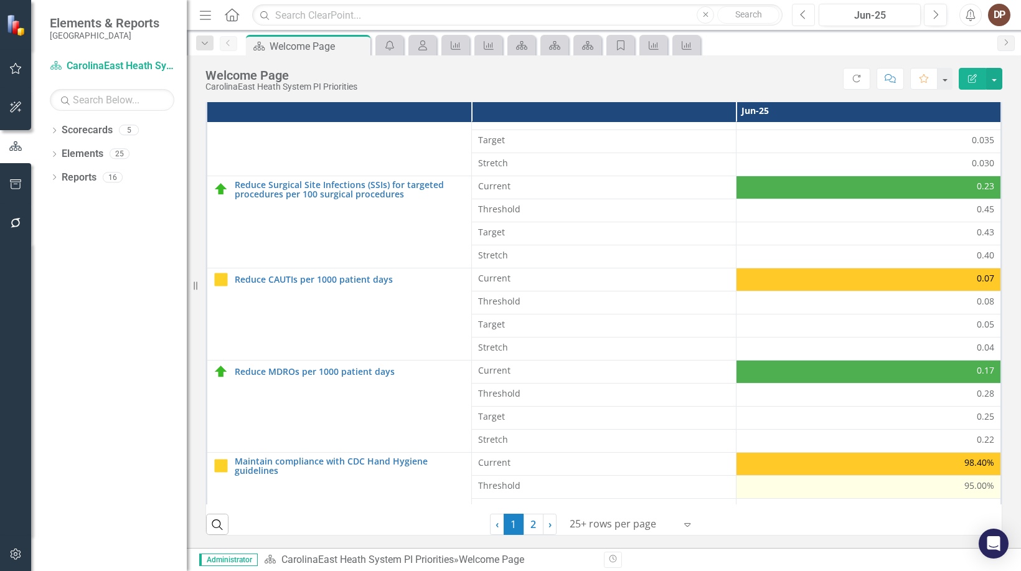
scroll to position [125, 0]
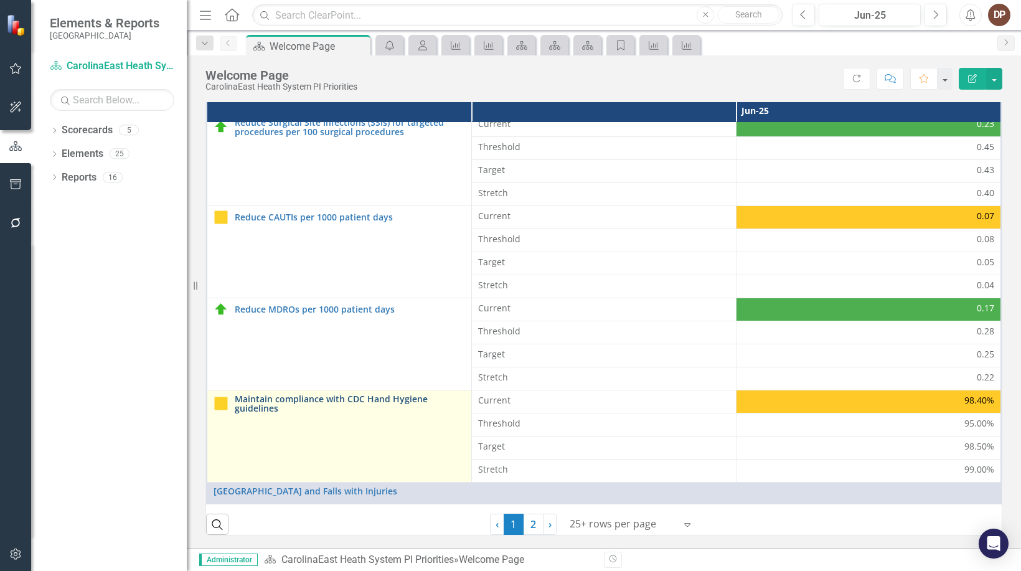
click at [337, 398] on link "Maintain compliance with CDC Hand Hygiene guidelines" at bounding box center [350, 403] width 230 height 19
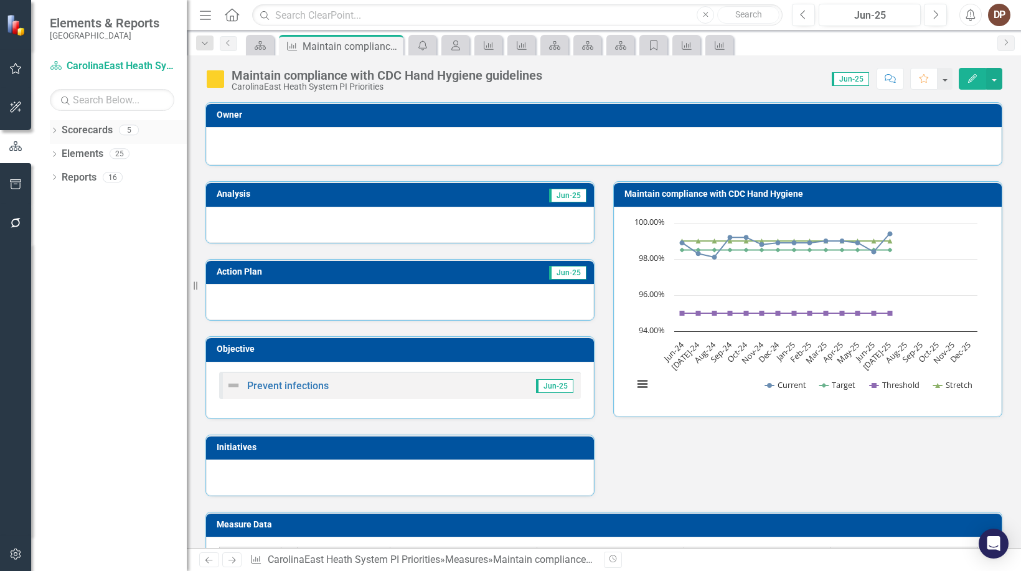
click at [89, 126] on link "Scorecards" at bounding box center [87, 130] width 51 height 14
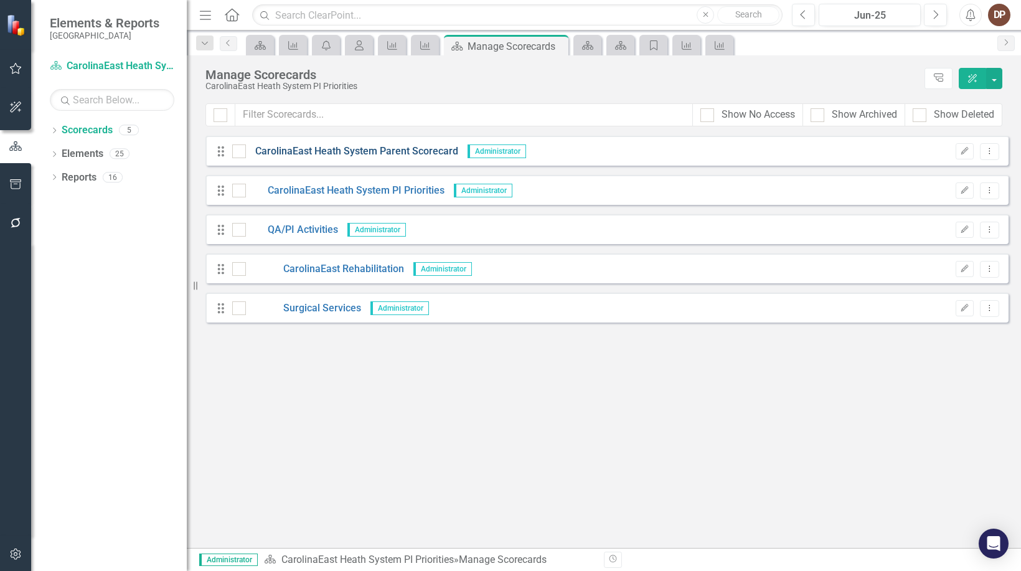
click at [339, 147] on link "CarolinaEast Heath System Parent Scorecard" at bounding box center [352, 151] width 212 height 14
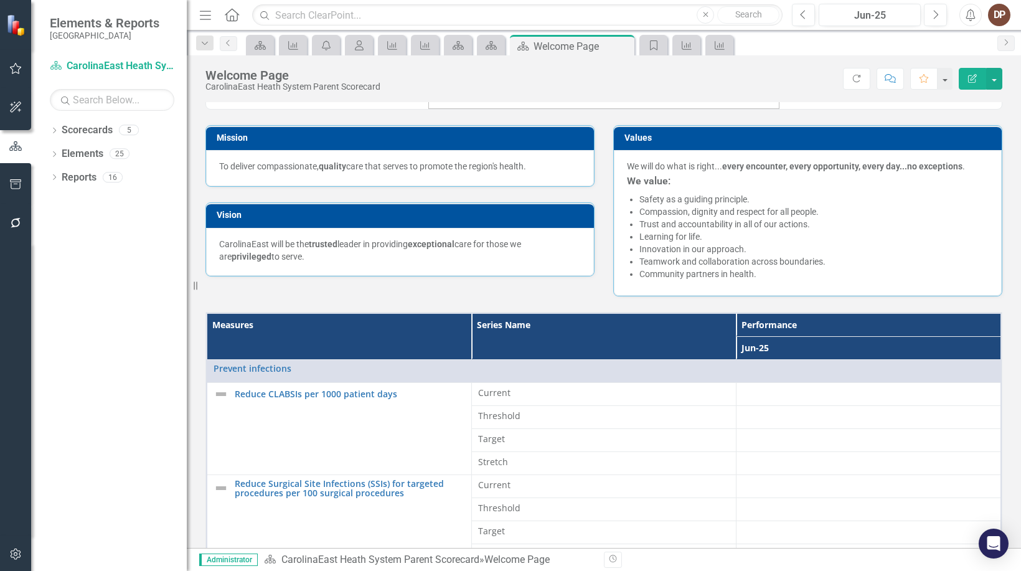
scroll to position [249, 0]
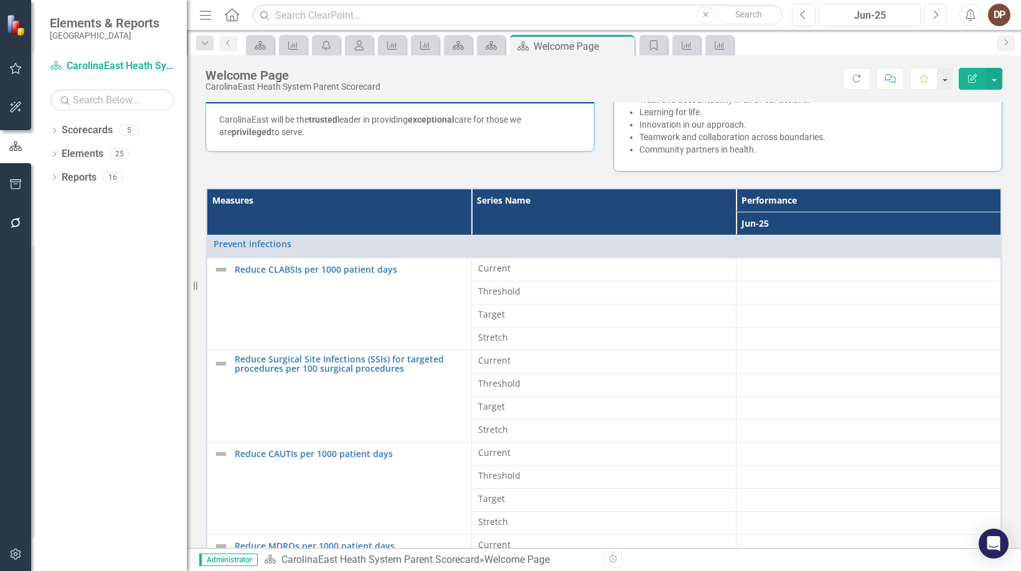
click at [578, 12] on icon "Next" at bounding box center [935, 14] width 7 height 11
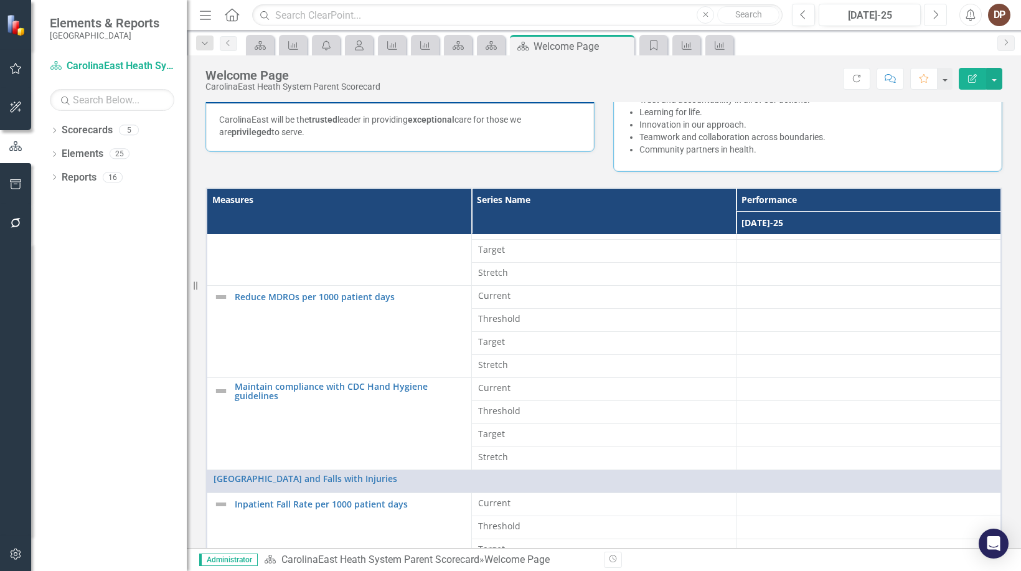
scroll to position [311, 0]
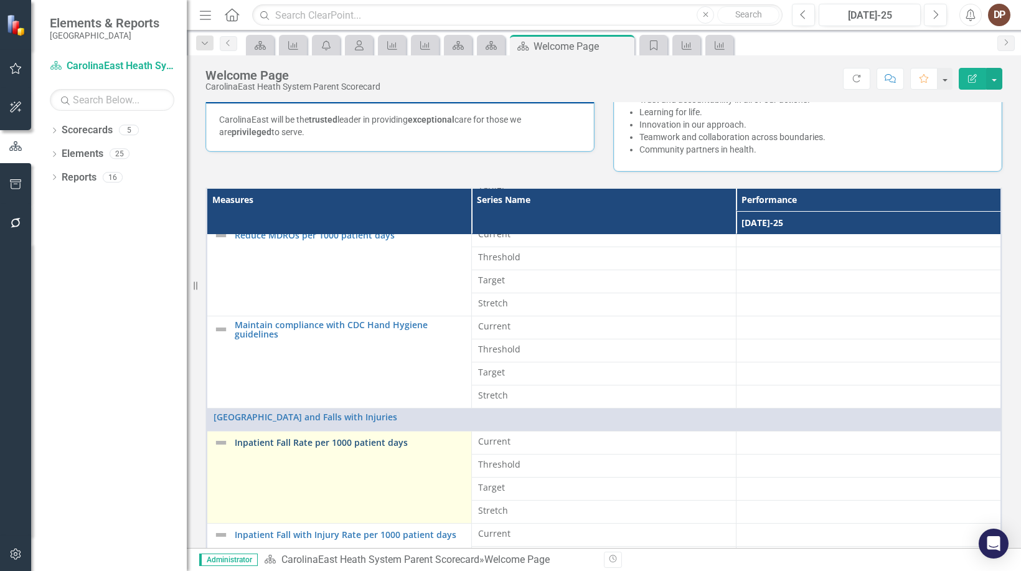
click at [280, 443] on link "Inpatient Fall Rate per 1000 patient days" at bounding box center [350, 442] width 230 height 9
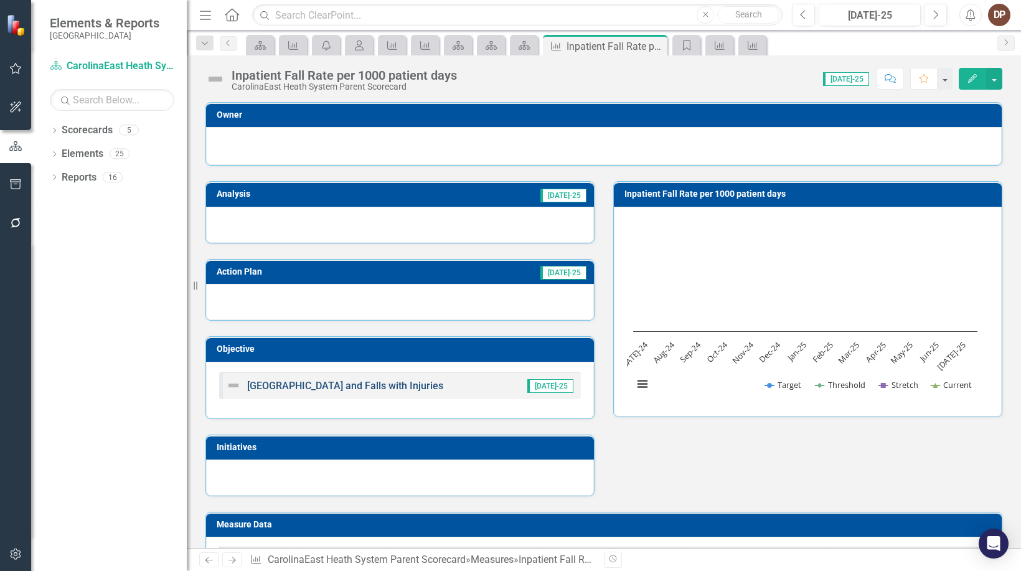
click at [367, 382] on link "[GEOGRAPHIC_DATA] and Falls with Injuries" at bounding box center [345, 386] width 196 height 12
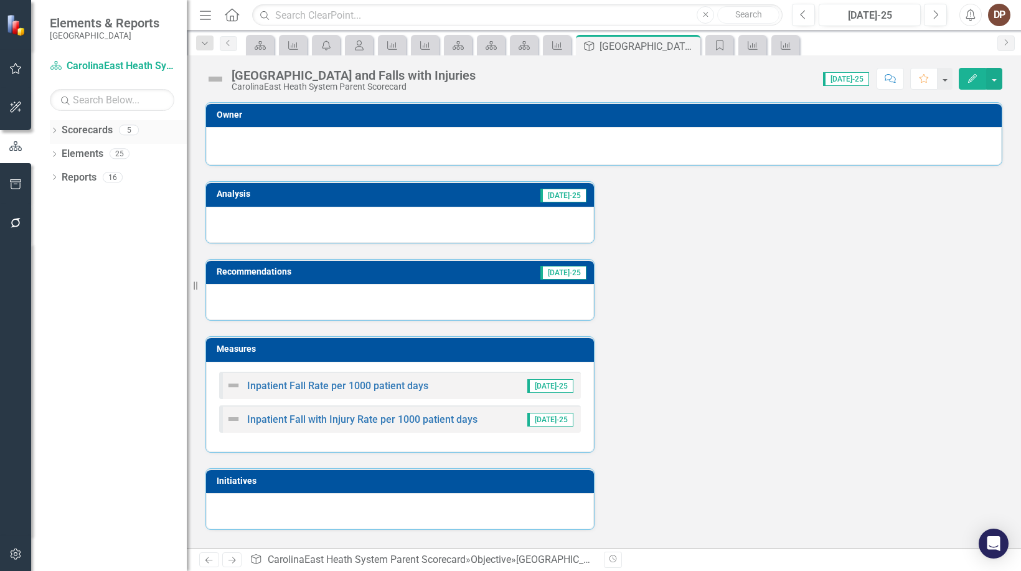
click at [87, 131] on link "Scorecards" at bounding box center [87, 130] width 51 height 14
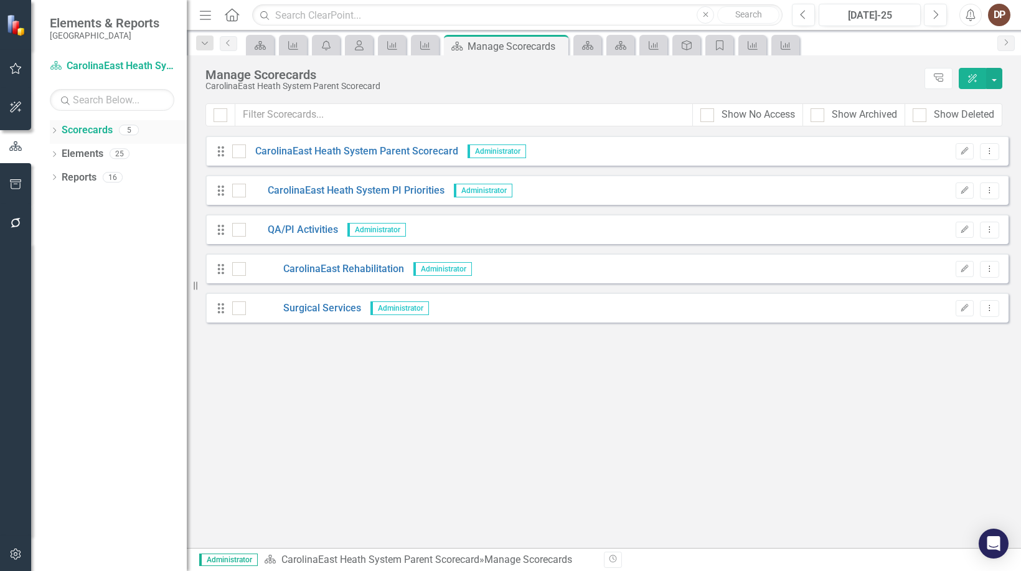
click at [102, 127] on link "Scorecards" at bounding box center [87, 130] width 51 height 14
click at [297, 185] on link "CarolinaEast Heath System PI Priorities" at bounding box center [345, 191] width 199 height 14
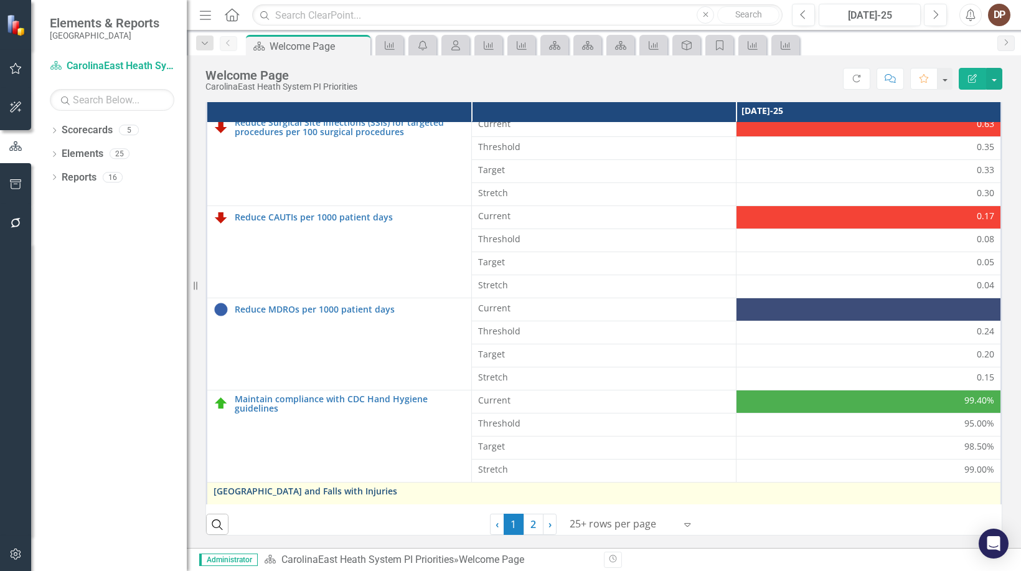
scroll to position [311, 0]
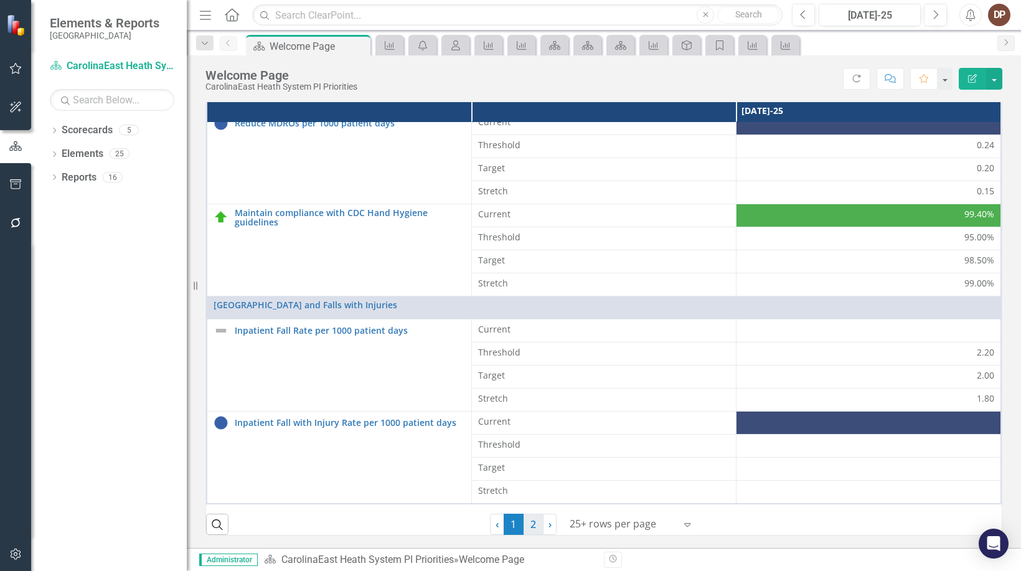
click at [528, 521] on link "2" at bounding box center [534, 524] width 20 height 21
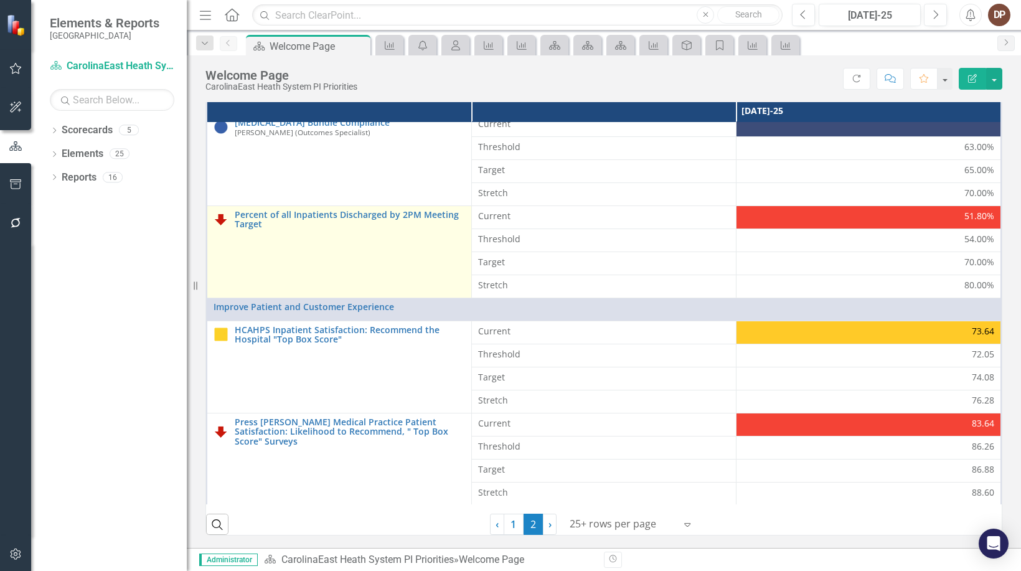
scroll to position [219, 0]
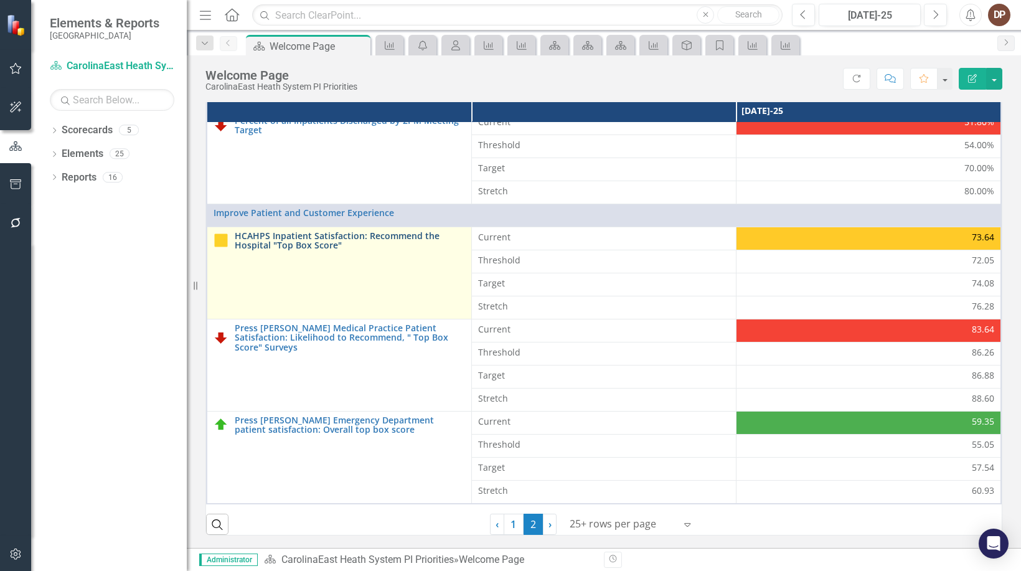
click at [290, 242] on link "HCAHPS Inpatient Satisfaction: Recommend the Hospital "Top Box Score"" at bounding box center [350, 240] width 230 height 19
